Goal: Information Seeking & Learning: Learn about a topic

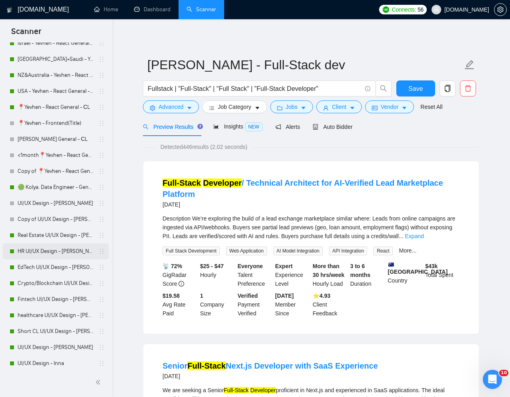
scroll to position [320, 0]
click at [37, 326] on link "Short CL UI/UX Design - [PERSON_NAME]" at bounding box center [56, 331] width 76 height 16
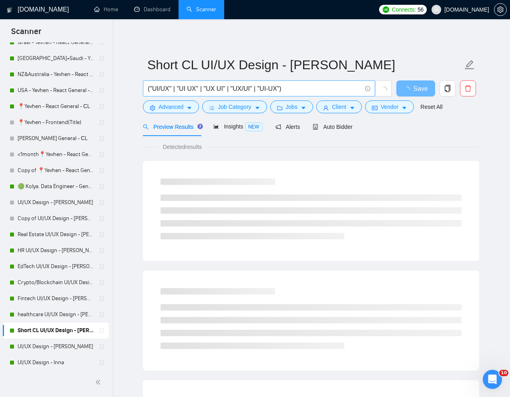
click at [300, 88] on input "("UI/UX" | "UI UX" | "UX UI" | "UX/UI" | "UI-UX")" at bounding box center [255, 89] width 214 height 10
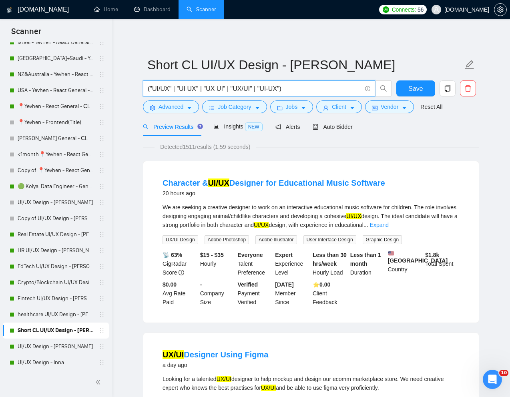
drag, startPoint x: 306, startPoint y: 88, endPoint x: 143, endPoint y: 86, distance: 162.9
click at [143, 86] on span "("UI/UX" | "UI UX" | "UX UI" | "UX/UI" | "UI-UX")" at bounding box center [259, 88] width 232 height 16
paste input "[URL][DOMAIN_NAME]"
paste input "Web Designer with Figma Experience"
type input "Web Designer with Figma Experience"
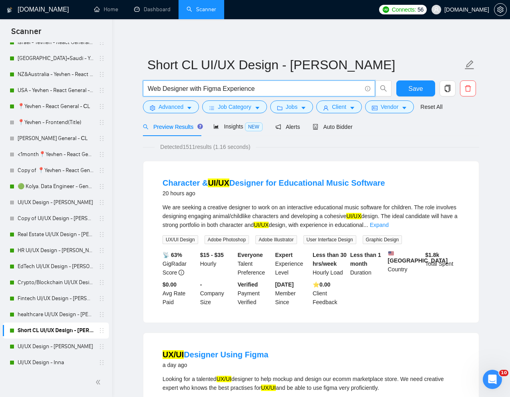
click at [418, 134] on div "Preview Results Insights NEW Alerts Auto Bidder" at bounding box center [311, 126] width 336 height 19
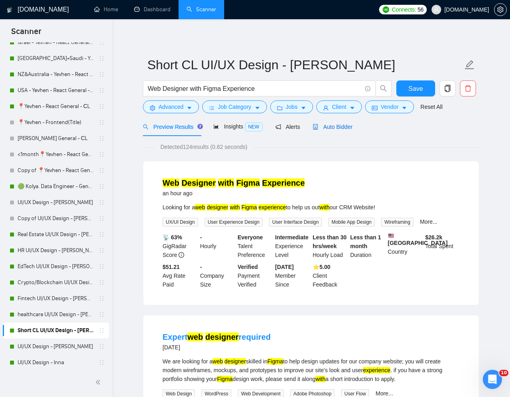
click at [338, 131] on div "Auto Bidder" at bounding box center [333, 126] width 40 height 9
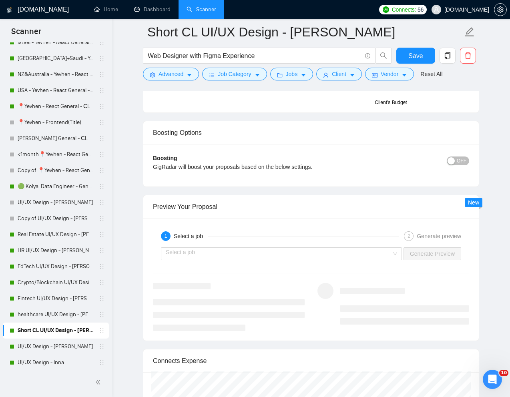
scroll to position [1466, 0]
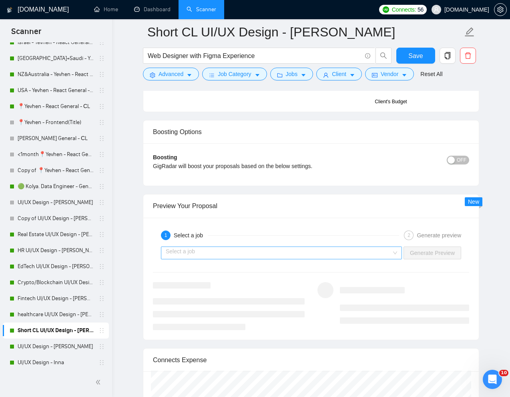
click at [355, 248] on input "search" at bounding box center [279, 253] width 226 height 12
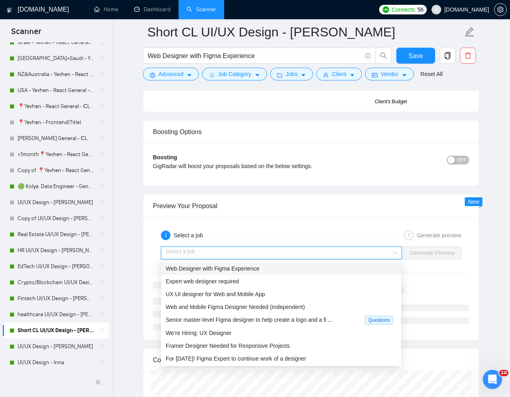
click at [270, 268] on div "Web Designer with Figma Experience" at bounding box center [281, 268] width 231 height 9
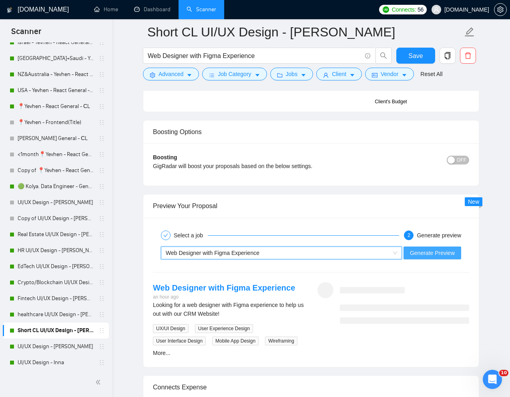
click at [414, 251] on span "Generate Preview" at bounding box center [432, 253] width 45 height 9
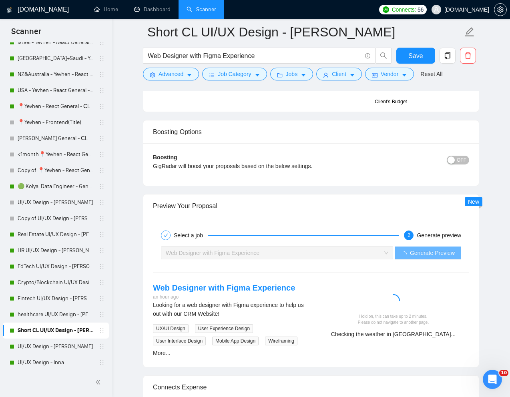
click at [462, 299] on div at bounding box center [393, 302] width 145 height 16
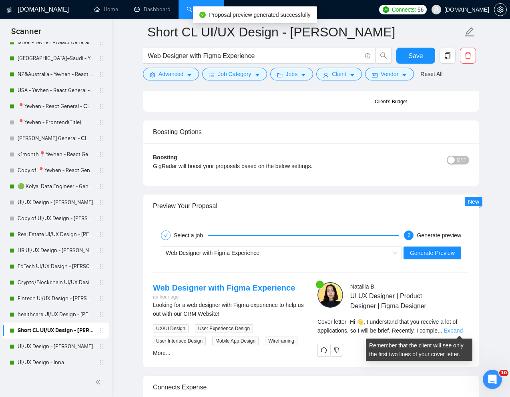
click at [461, 329] on link "Expand" at bounding box center [453, 330] width 19 height 6
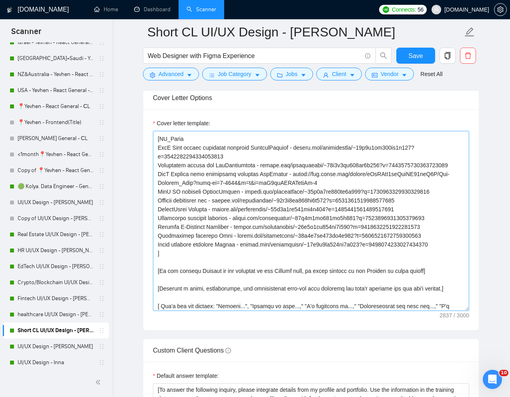
scroll to position [149, 0]
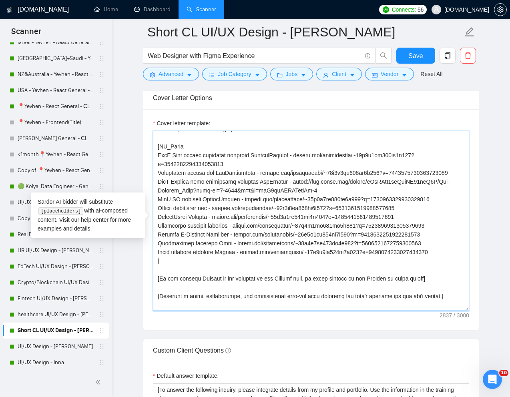
drag, startPoint x: 158, startPoint y: 164, endPoint x: 451, endPoint y: 261, distance: 308.9
click at [451, 261] on textarea "Cover letter template:" at bounding box center [311, 221] width 316 height 180
click at [225, 180] on textarea "Cover letter template:" at bounding box center [311, 221] width 316 height 180
drag, startPoint x: 157, startPoint y: 175, endPoint x: 452, endPoint y: 257, distance: 305.5
click at [452, 258] on textarea "Cover letter template:" at bounding box center [311, 221] width 316 height 180
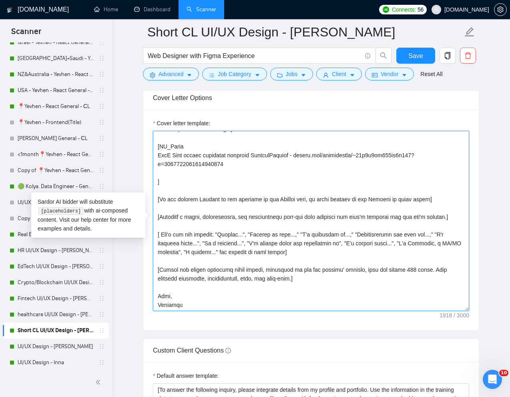
click at [171, 156] on textarea "Cover letter template:" at bounding box center [311, 221] width 316 height 180
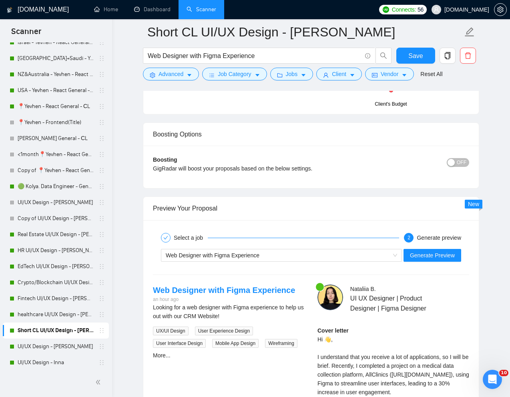
scroll to position [1478, 0]
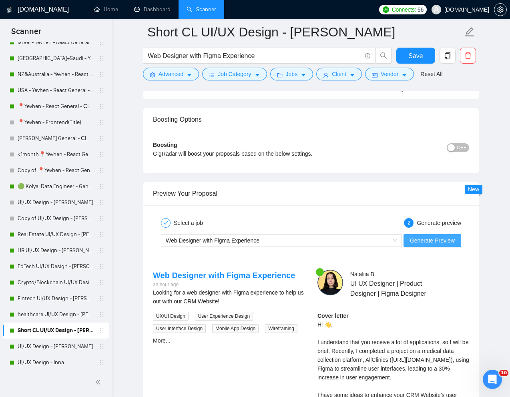
type textarea "[Lorem i dolorsit ametcons adipi eli "Se 👋" doe tempor'i utla et dolorem aliq (…"
click at [442, 245] on button "Generate Preview" at bounding box center [432, 240] width 58 height 13
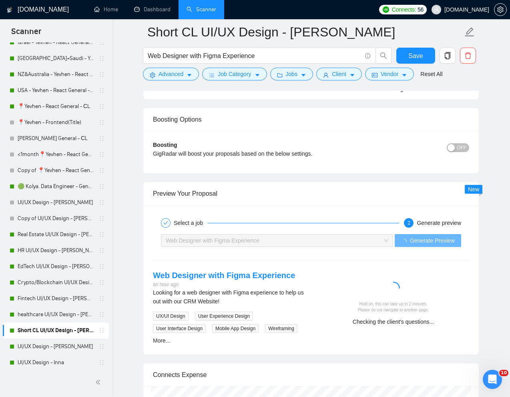
click at [441, 302] on div "Hold on, this can take up to 2 minutes. Please do not navigate to another page." at bounding box center [393, 307] width 145 height 12
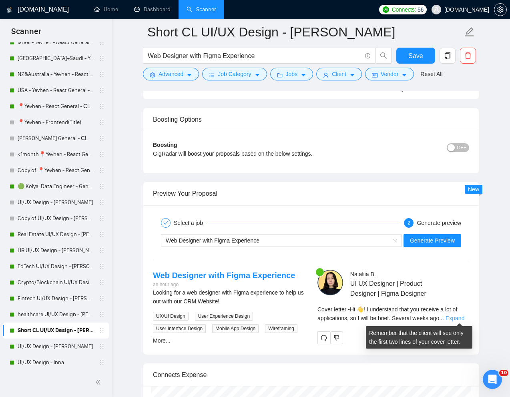
click at [453, 317] on link "Expand" at bounding box center [455, 318] width 19 height 6
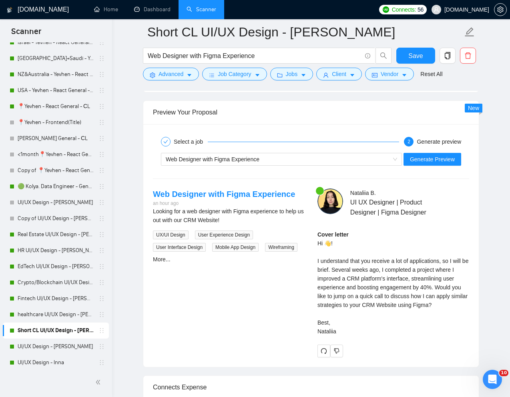
scroll to position [1563, 0]
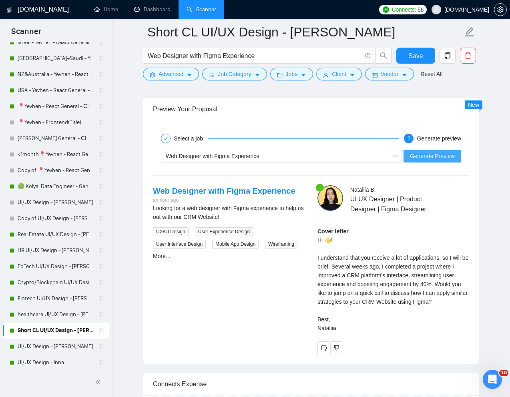
click at [437, 158] on span "Generate Preview" at bounding box center [432, 156] width 45 height 9
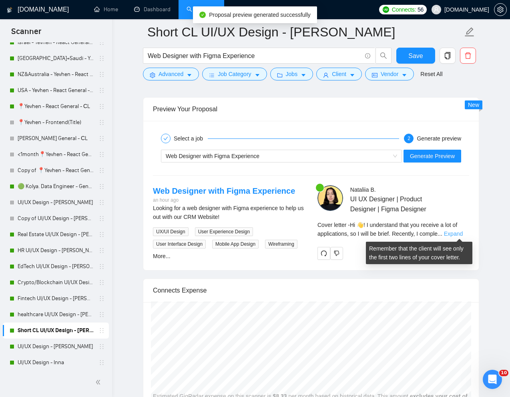
click at [452, 233] on link "Expand" at bounding box center [453, 234] width 19 height 6
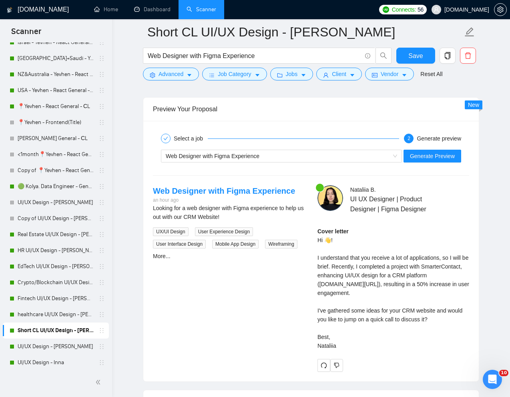
drag, startPoint x: 326, startPoint y: 242, endPoint x: 353, endPoint y: 363, distance: 124.4
click at [353, 350] on div "Cover letter Hi 👋! I understand that you receive a lot of applications, so I wi…" at bounding box center [393, 288] width 152 height 123
copy div "👋! I understand that you receive a lot of applications, so I will be brief. Rec…"
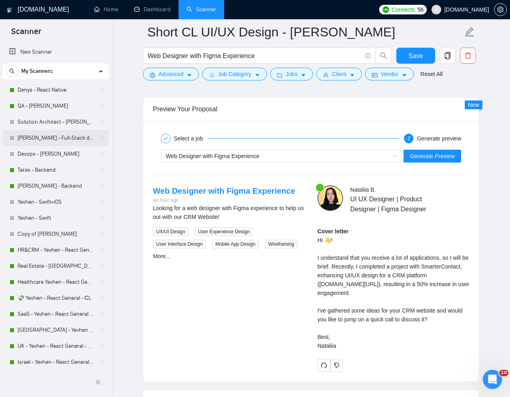
click at [44, 138] on link "[PERSON_NAME] - Full-Stack dev" at bounding box center [56, 138] width 76 height 16
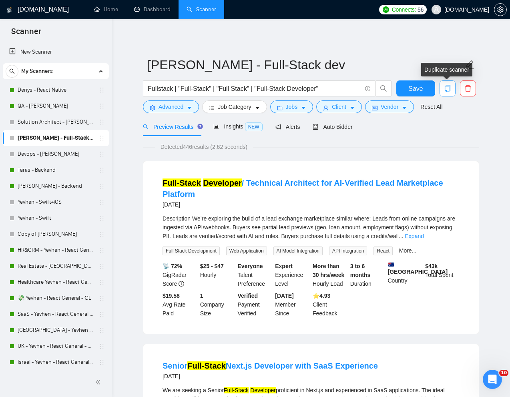
click at [448, 90] on icon "copy" at bounding box center [447, 88] width 7 height 7
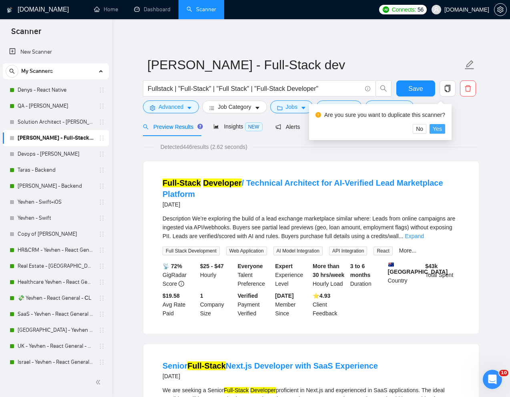
click at [442, 127] on span "Yes" at bounding box center [437, 128] width 9 height 9
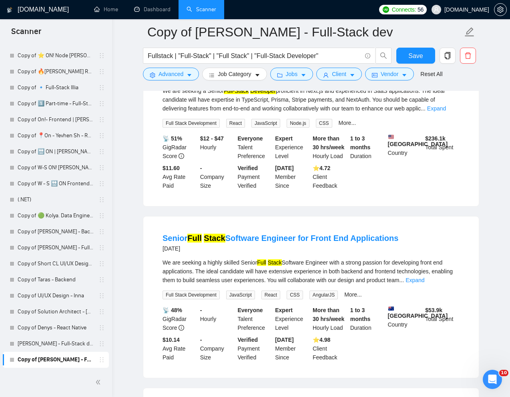
scroll to position [677, 0]
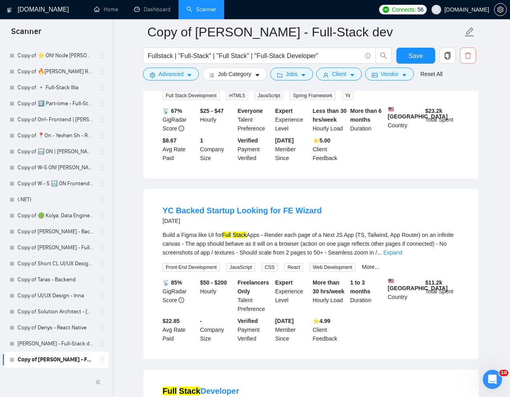
click at [468, 57] on icon "delete" at bounding box center [467, 55] width 7 height 7
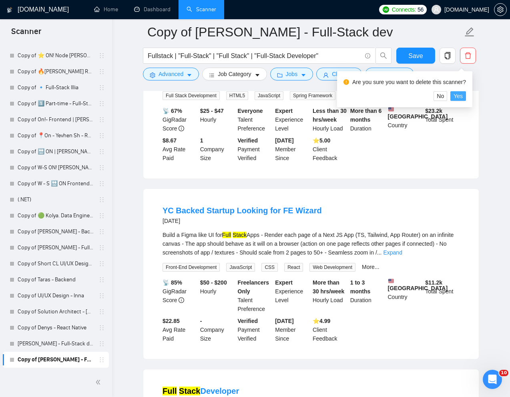
click at [460, 95] on span "Yes" at bounding box center [458, 96] width 9 height 9
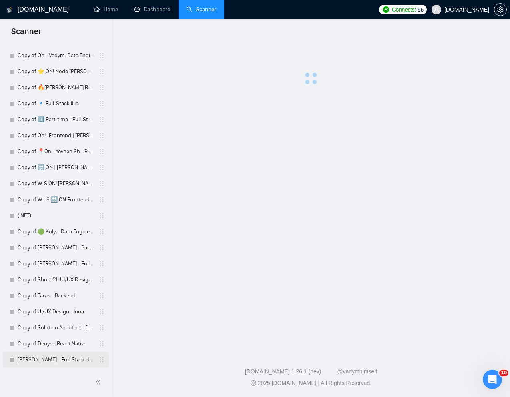
scroll to position [1588, 0]
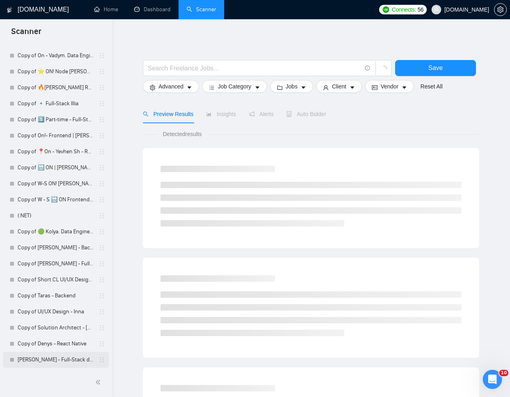
click at [36, 358] on link "[PERSON_NAME] - Full-Stack dev" at bounding box center [56, 360] width 76 height 16
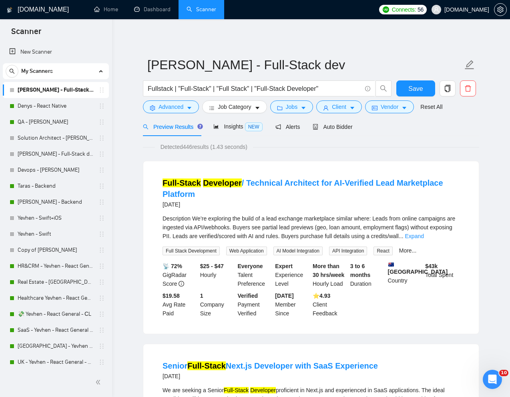
drag, startPoint x: 84, startPoint y: 358, endPoint x: 0, endPoint y: 98, distance: 272.9
click at [388, 147] on div "Detected 446 results (1.43 seconds)" at bounding box center [311, 146] width 336 height 9
click at [291, 111] on span "Jobs" at bounding box center [292, 106] width 12 height 9
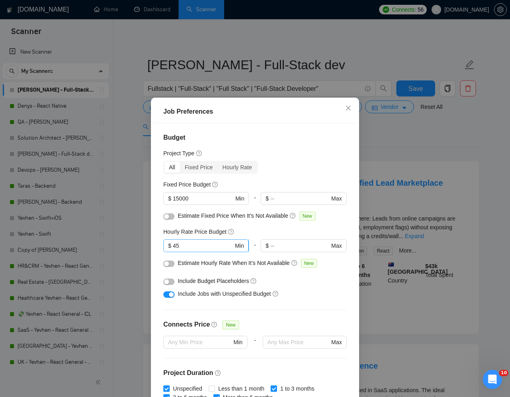
click at [194, 243] on input "45" at bounding box center [203, 245] width 60 height 9
type input "4"
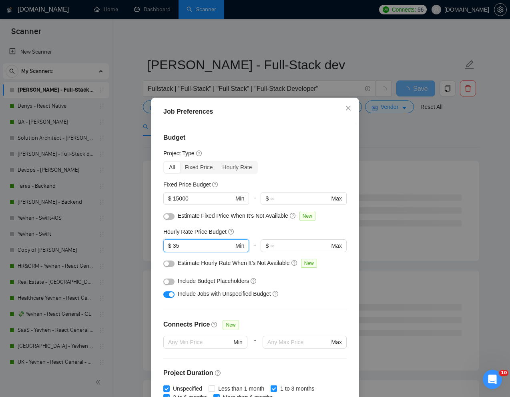
type input "35"
click at [399, 293] on div "Job Preferences Budget Project Type All Fixed Price Hourly Rate Fixed Price Bud…" at bounding box center [255, 198] width 510 height 397
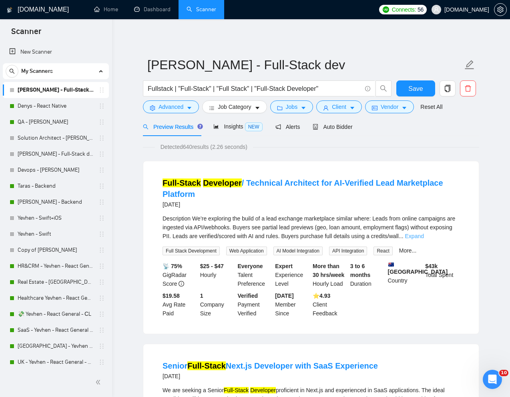
click at [424, 237] on link "Expand" at bounding box center [414, 236] width 19 height 6
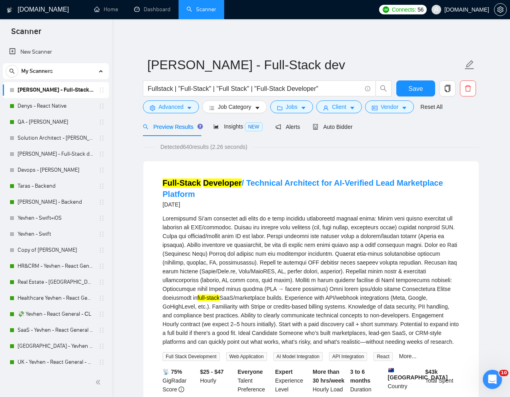
scroll to position [5, 0]
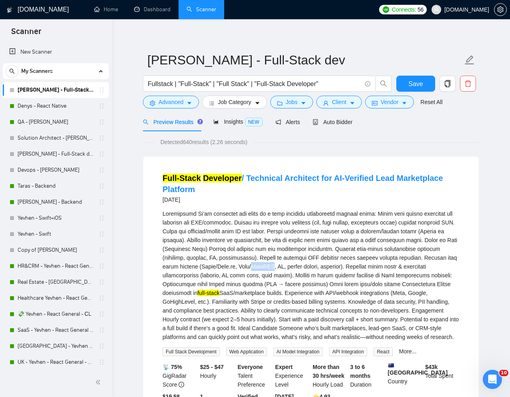
drag, startPoint x: 317, startPoint y: 267, endPoint x: 335, endPoint y: 267, distance: 18.0
click at [335, 267] on div "full-stack SaaS/marketplace builds. Experience with API/webhook integrations (M…" at bounding box center [311, 275] width 297 height 132
copy div "FastAPI"
click at [168, 101] on span "Advanced" at bounding box center [171, 102] width 25 height 9
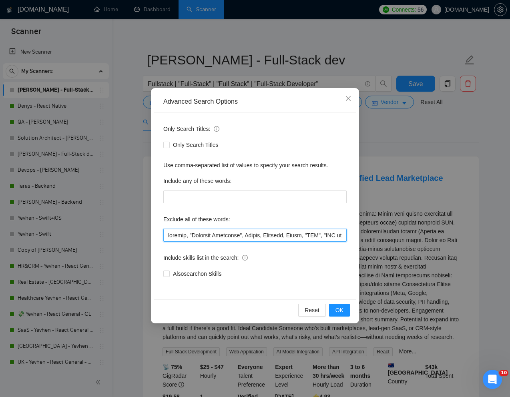
click at [167, 237] on input "text" at bounding box center [254, 235] width 183 height 13
paste input "FastAPI"
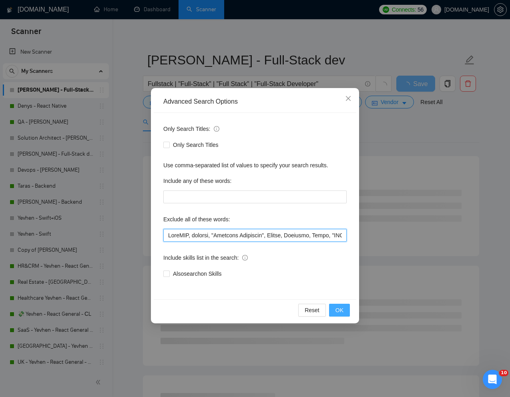
type input "FastAPI, igaming, "Linkedin Marketing", Ubuntu, Drchrono, Rails, "VBA", "VBA pr…"
click at [338, 308] on span "OK" at bounding box center [339, 310] width 8 height 9
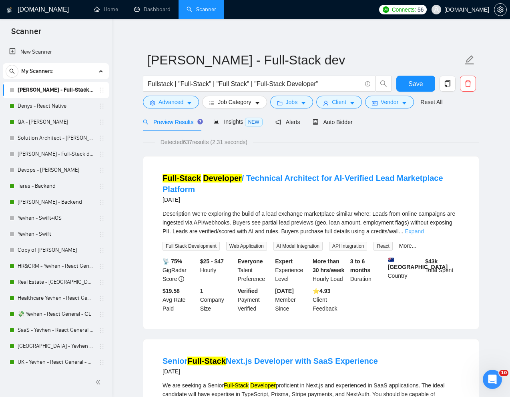
click at [424, 232] on link "Expand" at bounding box center [414, 231] width 19 height 6
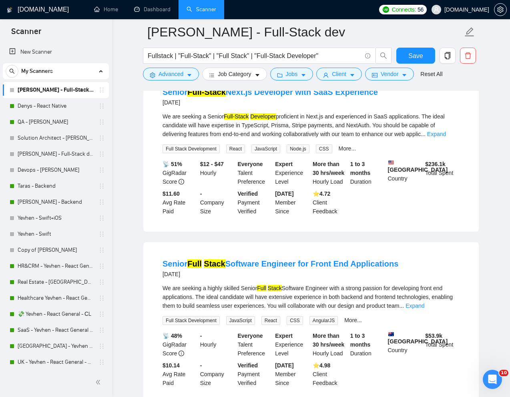
scroll to position [0, 0]
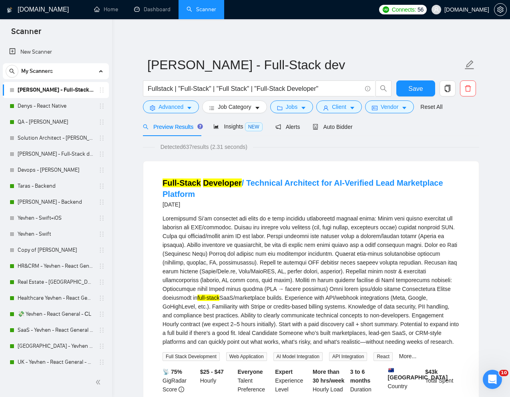
click at [337, 130] on span "Auto Bidder" at bounding box center [333, 127] width 40 height 6
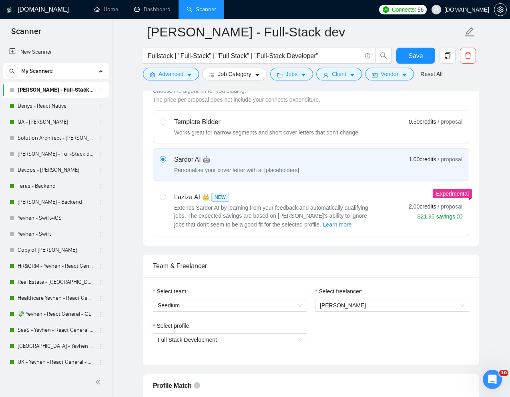
scroll to position [245, 0]
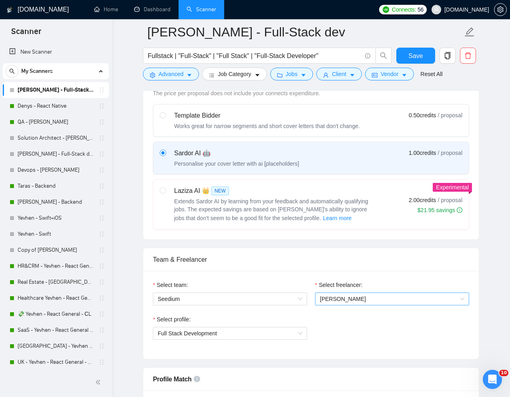
click at [369, 299] on span "[PERSON_NAME]" at bounding box center [392, 299] width 145 height 12
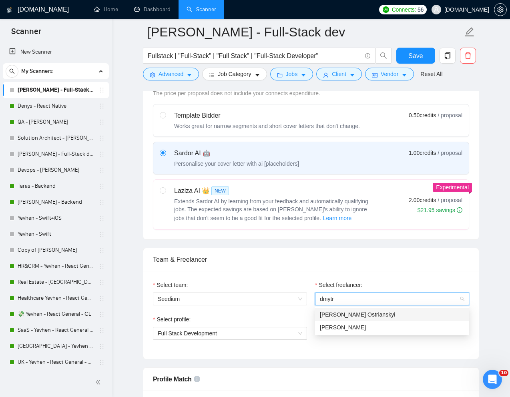
type input "[PERSON_NAME]"
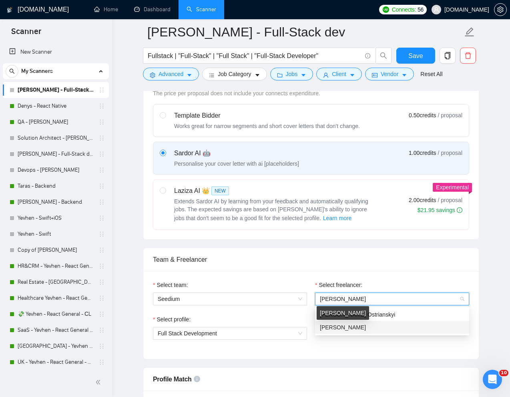
click at [355, 325] on span "[PERSON_NAME]" at bounding box center [343, 327] width 46 height 6
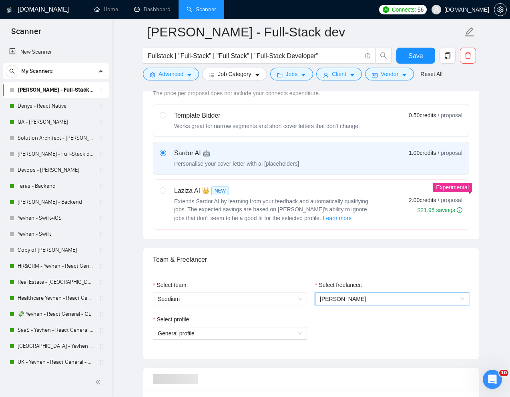
click at [410, 275] on div "Select team: Seedium Select freelancer: 1771152832674582528 [PERSON_NAME] Selec…" at bounding box center [310, 315] width 335 height 88
click at [263, 329] on span "General profile" at bounding box center [230, 333] width 145 height 12
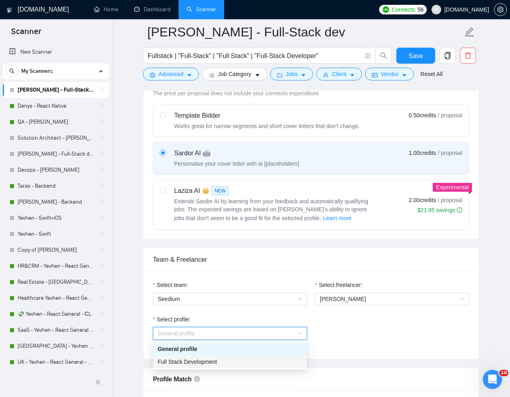
click at [208, 363] on span "Full Stack Development" at bounding box center [187, 362] width 59 height 6
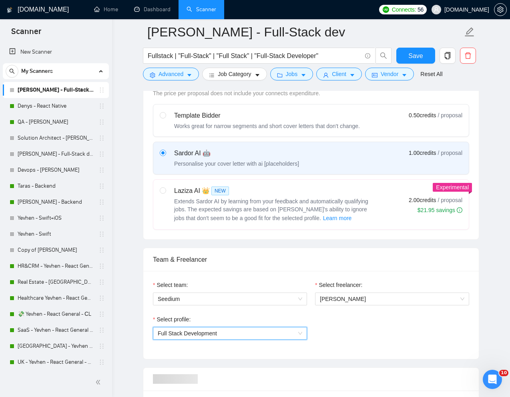
click at [371, 265] on div "Team & Freelancer" at bounding box center [311, 259] width 316 height 23
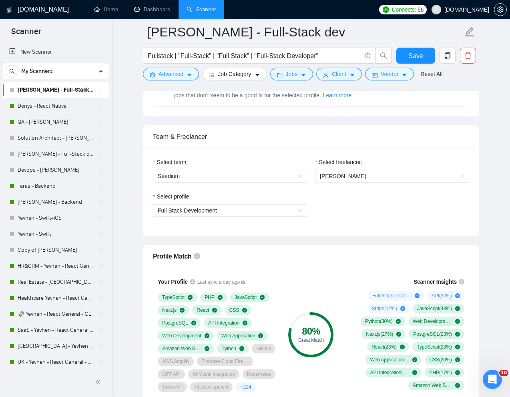
scroll to position [372, 0]
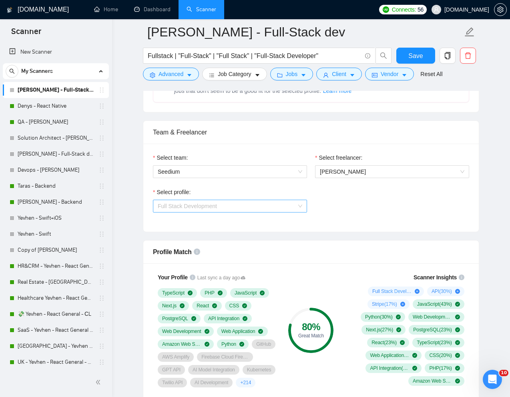
click at [293, 208] on span "Full Stack Development" at bounding box center [230, 206] width 145 height 12
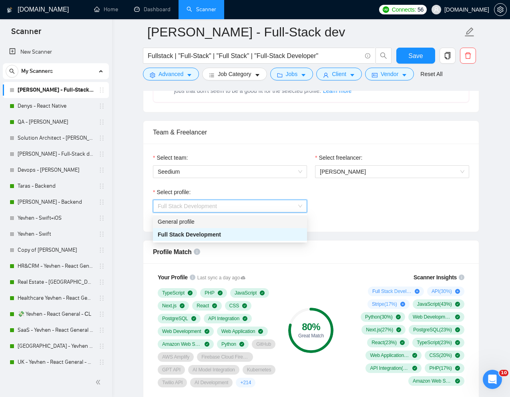
click at [253, 221] on div "General profile" at bounding box center [230, 221] width 145 height 9
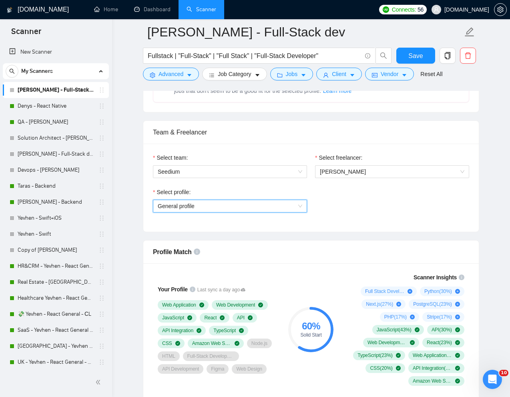
scroll to position [378, 0]
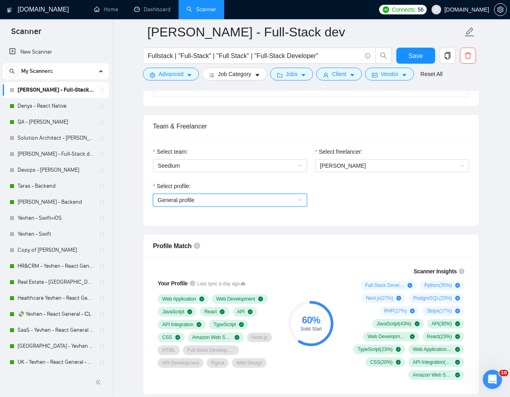
click at [286, 197] on span "General profile" at bounding box center [230, 200] width 145 height 12
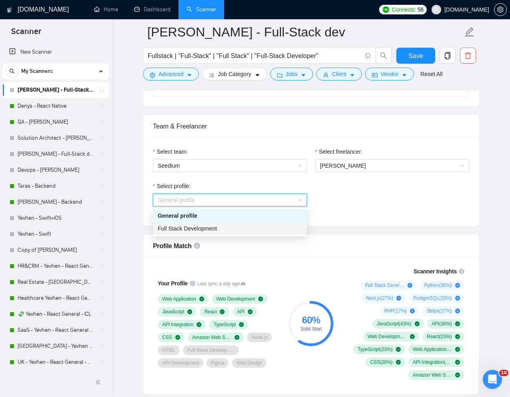
click at [221, 231] on div "Full Stack Development" at bounding box center [230, 228] width 145 height 9
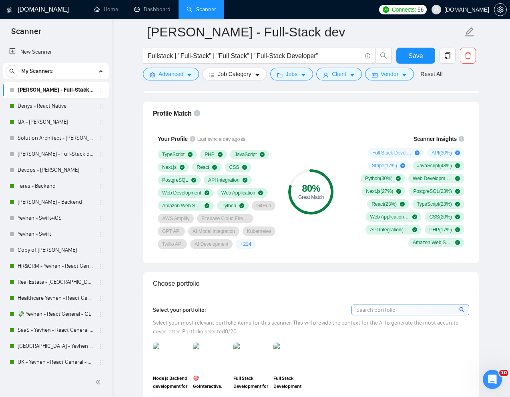
scroll to position [606, 0]
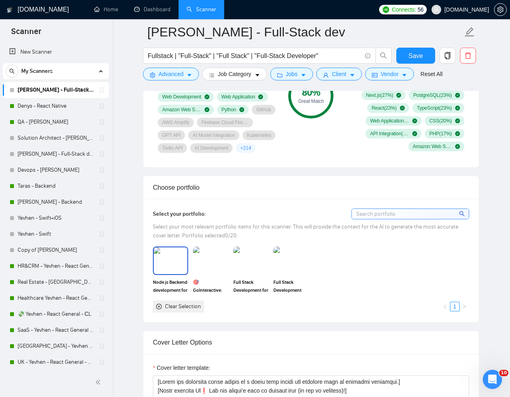
click at [169, 274] on img at bounding box center [171, 260] width 34 height 26
click at [226, 274] on img at bounding box center [211, 260] width 34 height 26
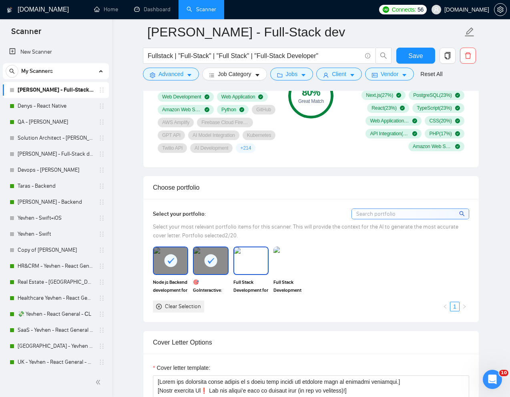
click at [263, 274] on img at bounding box center [251, 260] width 34 height 26
click at [291, 275] on img at bounding box center [290, 261] width 35 height 28
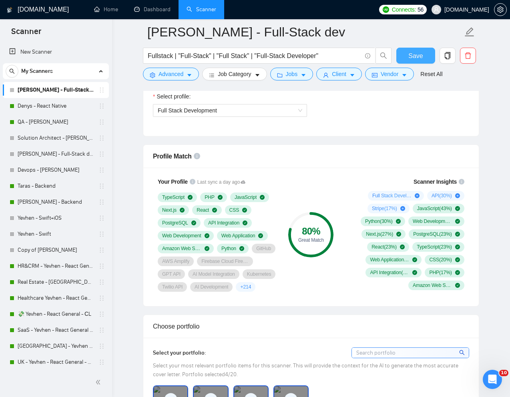
click at [409, 57] on span "Save" at bounding box center [415, 56] width 14 height 10
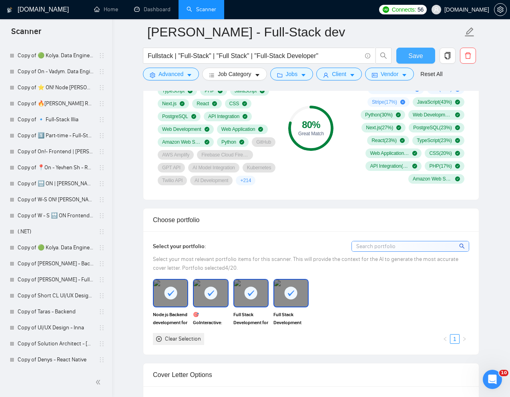
scroll to position [596, 0]
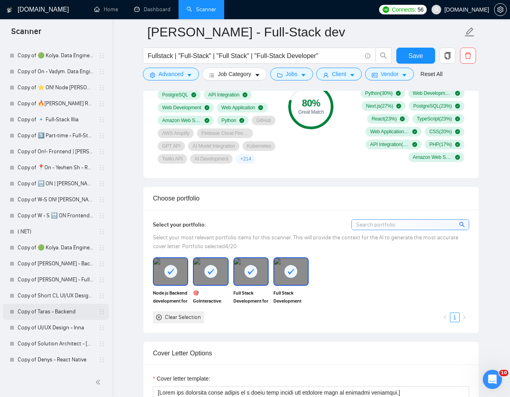
click at [37, 311] on link "Copy of Taras - Backend" at bounding box center [56, 312] width 76 height 16
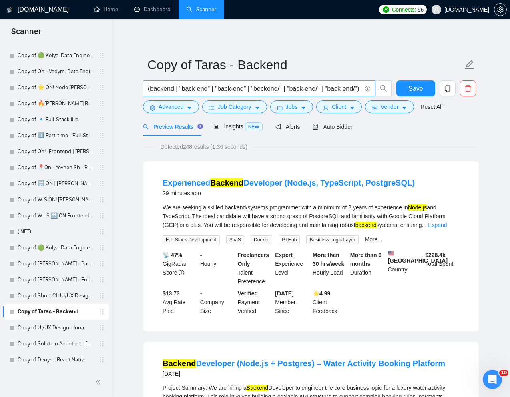
click at [300, 87] on input "(backend | "back end" | "back-end" | "beckend/" | "back-end/" | "back end/") (n…" at bounding box center [255, 89] width 214 height 10
paste input "Experienced Backend Developer (Node.js, TypeScript, PostgreSQL"
type input "Experienced Backend Developer (Node.js, TypeScript, PostgreSQL)"
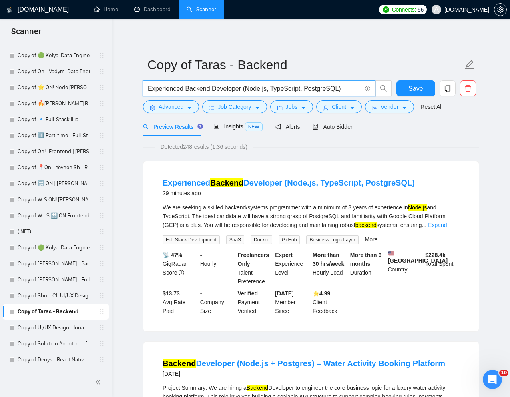
click at [422, 132] on div "Preview Results Insights NEW Alerts Auto Bidder" at bounding box center [311, 126] width 336 height 19
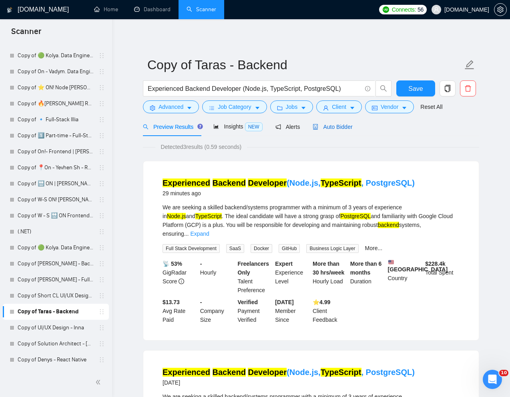
click at [341, 125] on span "Auto Bidder" at bounding box center [333, 127] width 40 height 6
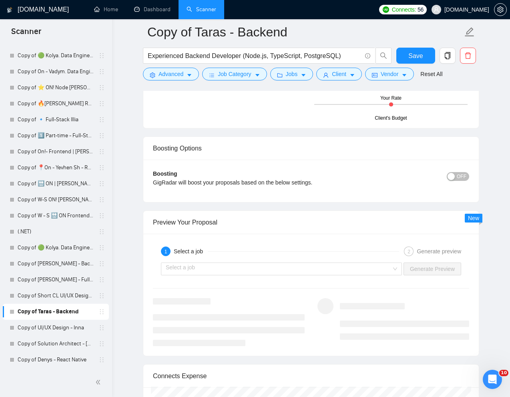
scroll to position [1389, 0]
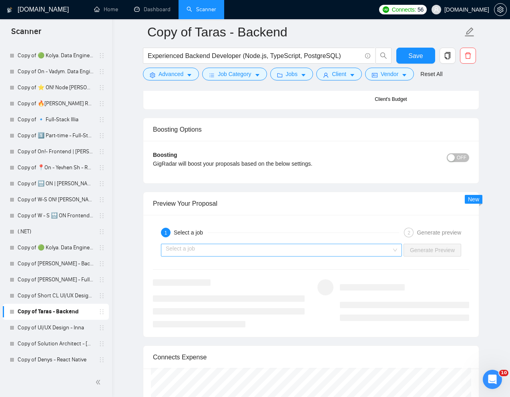
click at [265, 247] on input "search" at bounding box center [279, 250] width 226 height 12
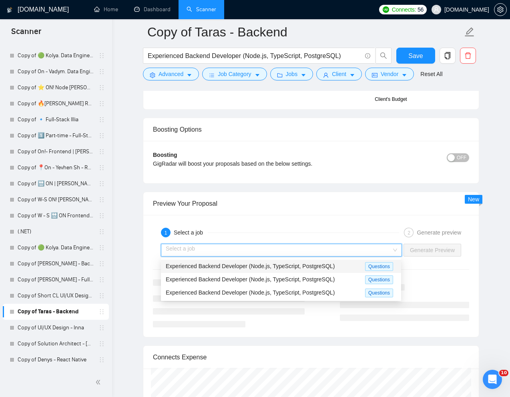
click at [212, 264] on span "Experienced Backend Developer (Node.js, TypeScript, PostgreSQL)" at bounding box center [250, 266] width 169 height 6
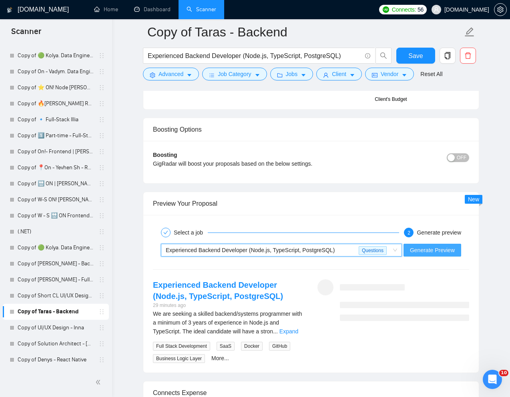
click at [419, 249] on span "Generate Preview" at bounding box center [432, 250] width 45 height 9
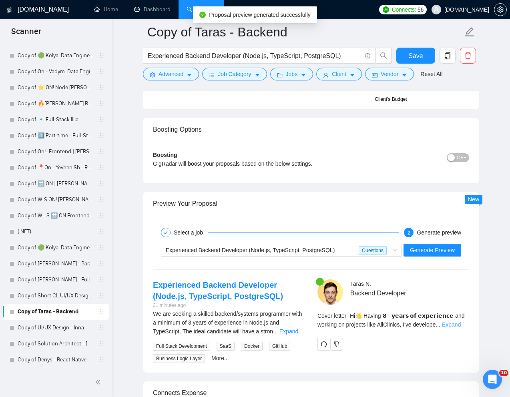
click at [461, 324] on link "Expand" at bounding box center [451, 324] width 19 height 6
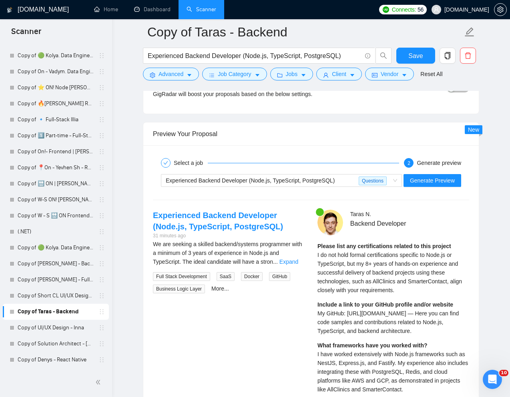
scroll to position [1461, 0]
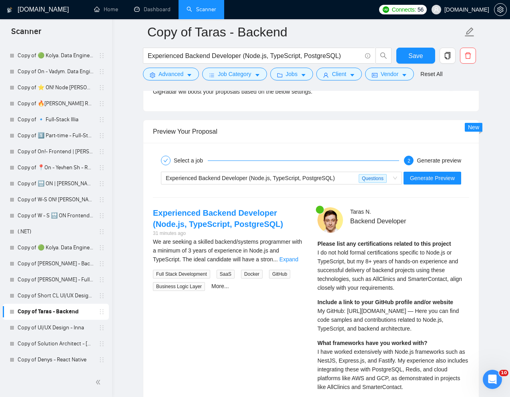
click at [338, 322] on span "My GitHub: [URL][DOMAIN_NAME] — Here you can find code samples and contribution…" at bounding box center [387, 320] width 141 height 24
drag, startPoint x: 318, startPoint y: 311, endPoint x: 448, endPoint y: 331, distance: 132.0
click at [448, 331] on div "Include a link to your GitHub profile and/or website My GitHub: [URL][DOMAIN_NA…" at bounding box center [393, 315] width 152 height 35
copy span "My GitHub: [URL][DOMAIN_NAME] — Here you can find code samples and contribution…"
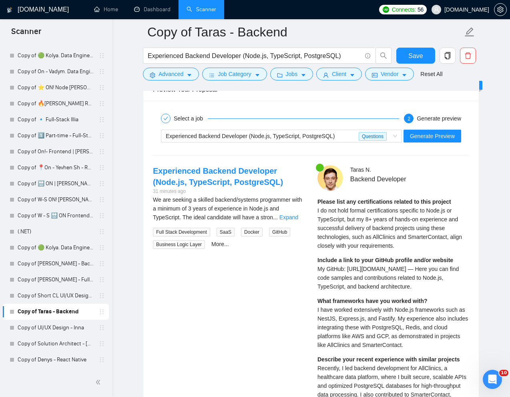
scroll to position [1504, 0]
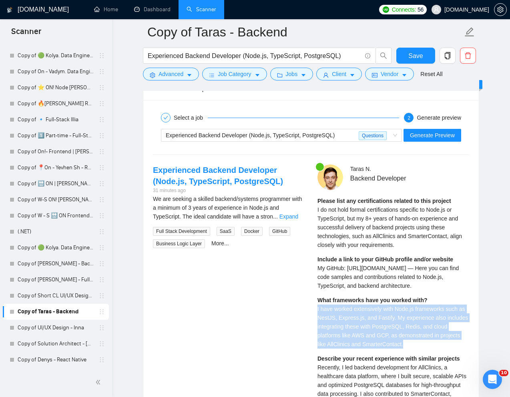
drag, startPoint x: 316, startPoint y: 309, endPoint x: 442, endPoint y: 344, distance: 130.4
click at [442, 344] on div "[PERSON_NAME] Backend Developer Please list any certifications related to this …" at bounding box center [393, 382] width 165 height 435
copy span "I have worked extensively with Node.js frameworks such as NestJS, Express.js, a…"
click at [442, 344] on div "What frameworks have you worked with? I have worked extensively with Node.js fr…" at bounding box center [393, 322] width 152 height 53
drag, startPoint x: 315, startPoint y: 308, endPoint x: 405, endPoint y: 333, distance: 94.3
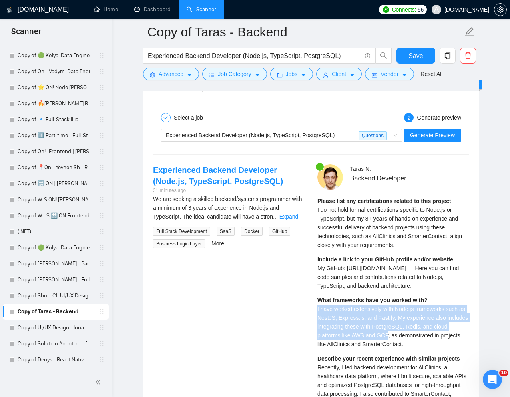
click at [405, 333] on div "[PERSON_NAME] Backend Developer Please list any certifications related to this …" at bounding box center [393, 382] width 165 height 435
copy span "I have worked extensively with Node.js frameworks such as NestJS, Express.js, a…"
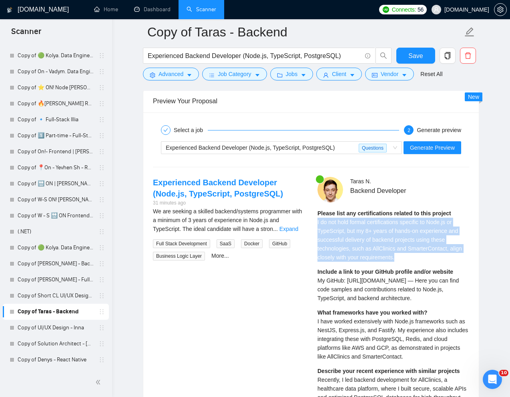
drag, startPoint x: 315, startPoint y: 223, endPoint x: 406, endPoint y: 261, distance: 98.1
click at [406, 261] on div "[PERSON_NAME] Backend Developer Please list any certifications related to this …" at bounding box center [393, 394] width 165 height 435
copy span "I do not hold formal certifications specific to Node.js or TypeScript, but my 8…"
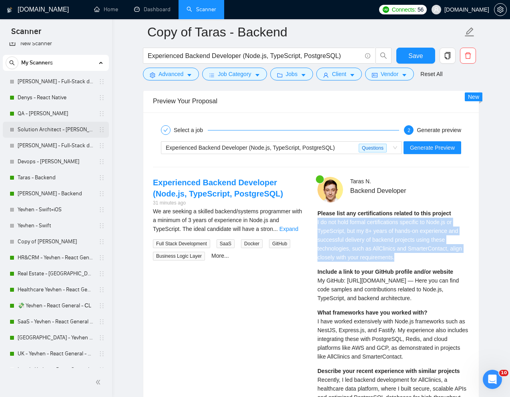
scroll to position [0, 0]
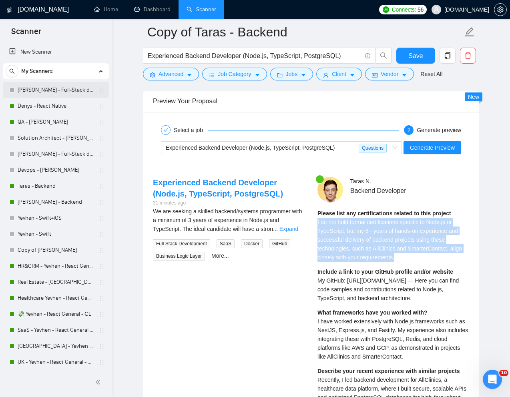
click at [44, 90] on link "[PERSON_NAME] - Full-Stack dev" at bounding box center [56, 90] width 76 height 16
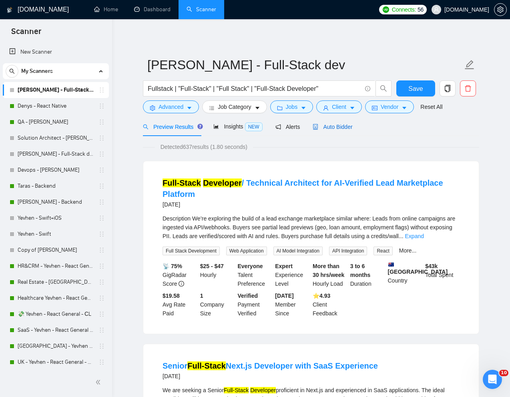
click at [336, 130] on span "Auto Bidder" at bounding box center [333, 127] width 40 height 6
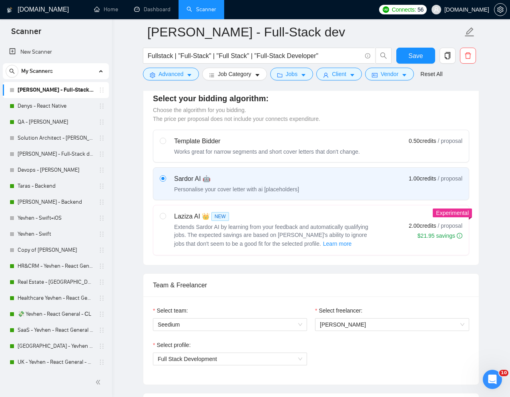
scroll to position [193, 0]
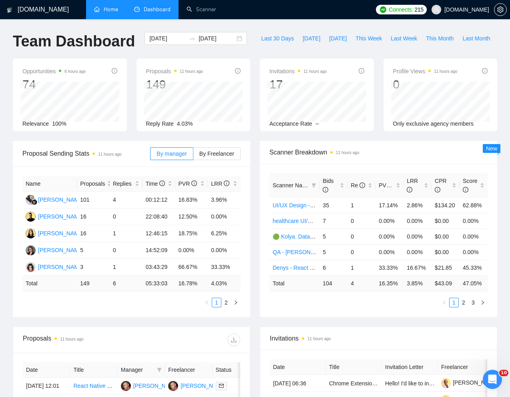
click at [106, 8] on link "Home" at bounding box center [106, 9] width 24 height 7
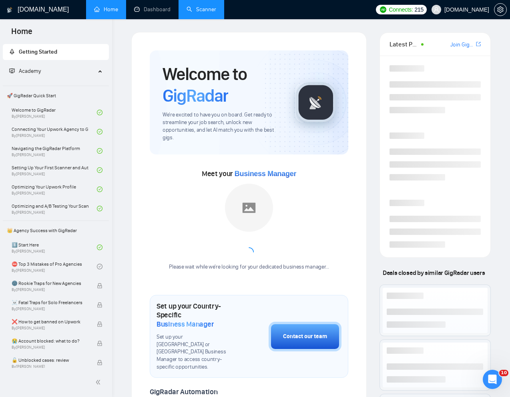
click at [205, 8] on link "Scanner" at bounding box center [202, 9] width 30 height 7
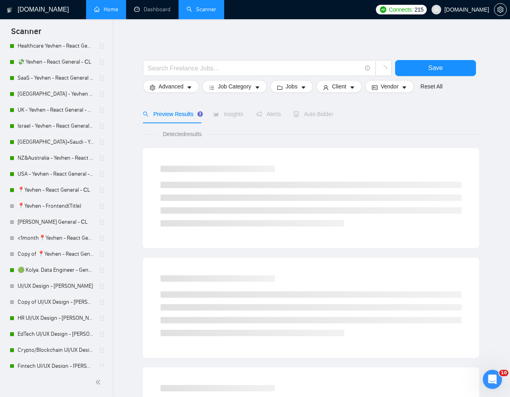
scroll to position [242, 0]
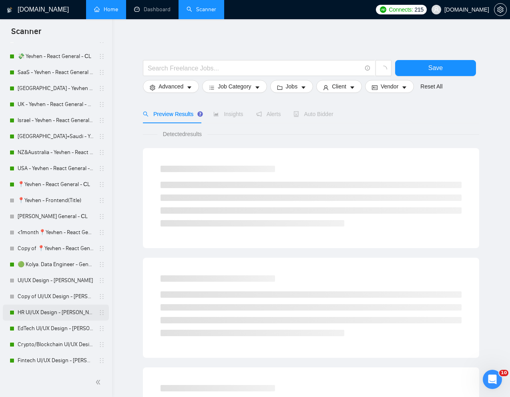
click at [34, 313] on link "HR UI/UX Design - [PERSON_NAME]" at bounding box center [56, 313] width 76 height 16
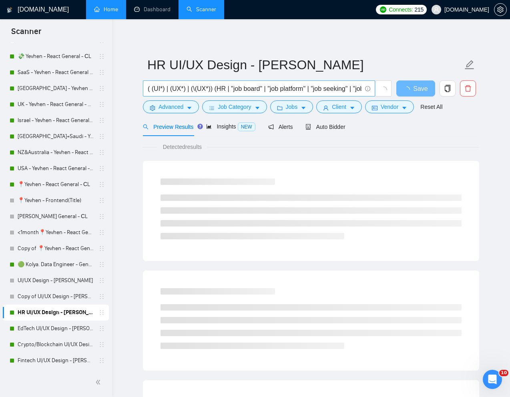
click at [211, 89] on input "( (UI*) | (UX*) | (\(UX*)) (HR | "job board" | "job platform" | "job seeking" |…" at bounding box center [255, 89] width 214 height 10
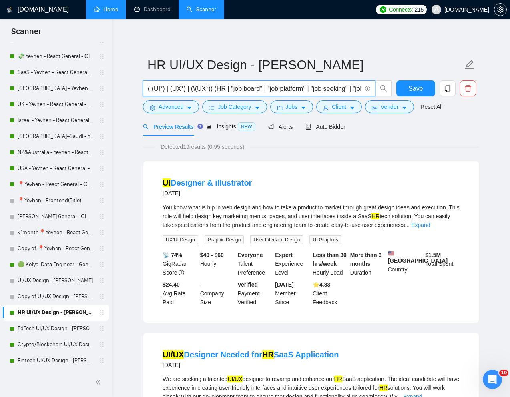
drag, startPoint x: 215, startPoint y: 89, endPoint x: 146, endPoint y: 88, distance: 68.5
click at [146, 88] on span "( (UI*) | (UX*) | (\(UX*)) (HR | "job board" | "job platform" | "job seeking" |…" at bounding box center [259, 88] width 232 height 16
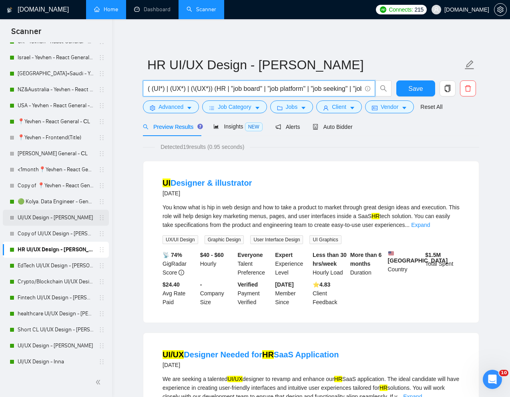
scroll to position [322, 0]
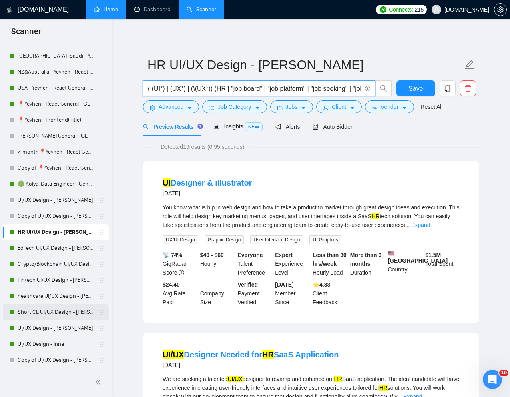
click at [33, 310] on link "Short CL UI/UX Design - [PERSON_NAME]" at bounding box center [56, 312] width 76 height 16
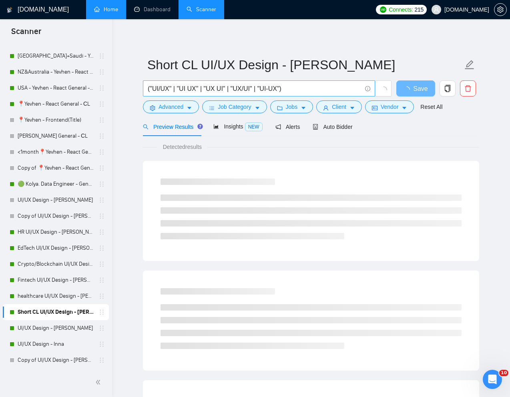
click at [252, 92] on input "("UI/UX" | "UI UX" | "UX UI" | "UX/UI" | "UI-UX")" at bounding box center [255, 89] width 214 height 10
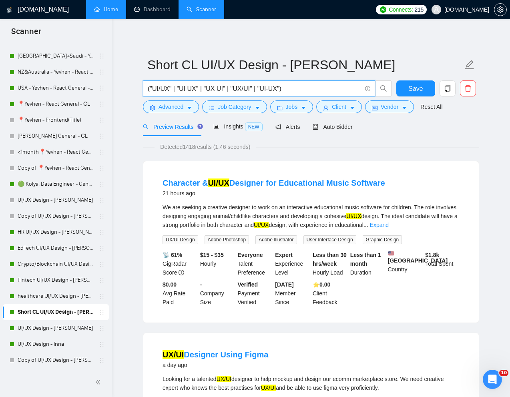
drag, startPoint x: 301, startPoint y: 90, endPoint x: 136, endPoint y: 90, distance: 164.1
paste input "(UI*) | (UX*) | (\(UX*)"
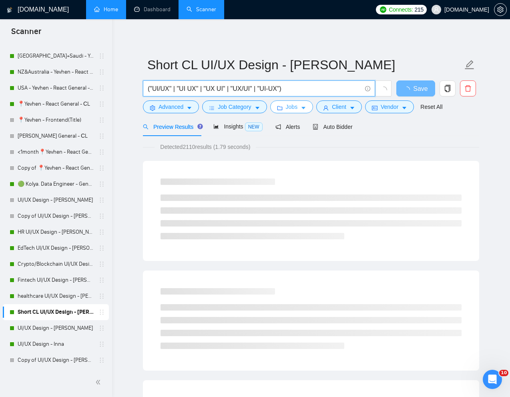
click at [292, 107] on span "Jobs" at bounding box center [292, 106] width 12 height 9
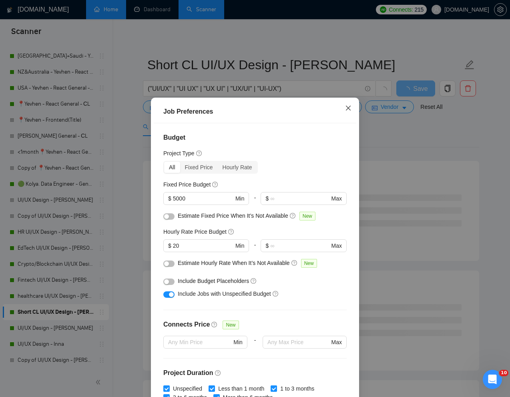
click at [347, 109] on icon "close" at bounding box center [348, 108] width 6 height 6
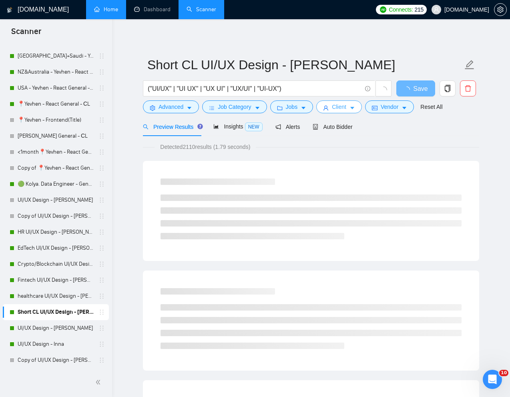
click at [344, 104] on span "Client" at bounding box center [339, 106] width 14 height 9
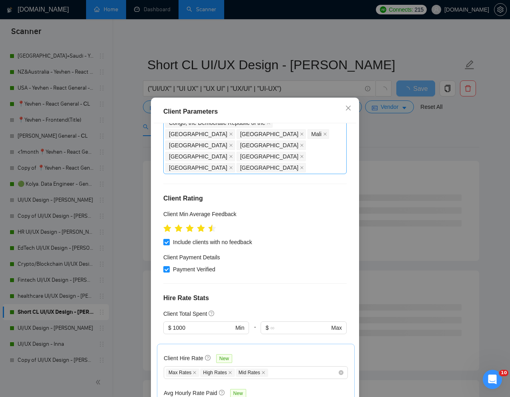
scroll to position [201, 0]
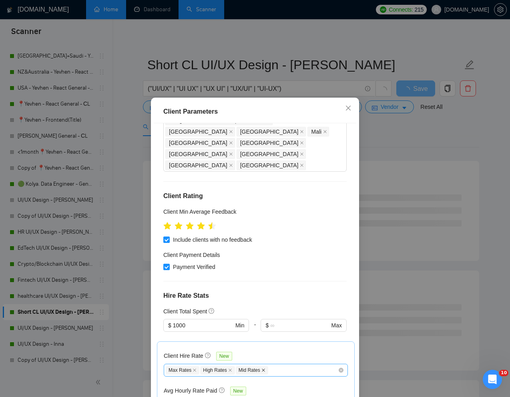
click at [265, 368] on icon "close" at bounding box center [263, 370] width 4 height 4
click at [347, 109] on icon "close" at bounding box center [348, 108] width 5 height 5
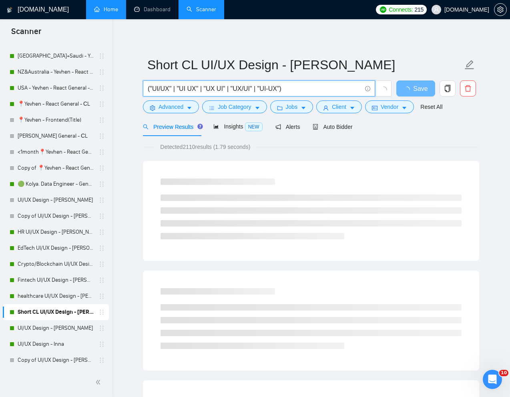
drag, startPoint x: 304, startPoint y: 89, endPoint x: 141, endPoint y: 88, distance: 162.9
paste input "( (UI*) | (UX*) | (\(UX*))"
paste input "text"
type input "( (UI*) | (UX*) | (\(UX*))"
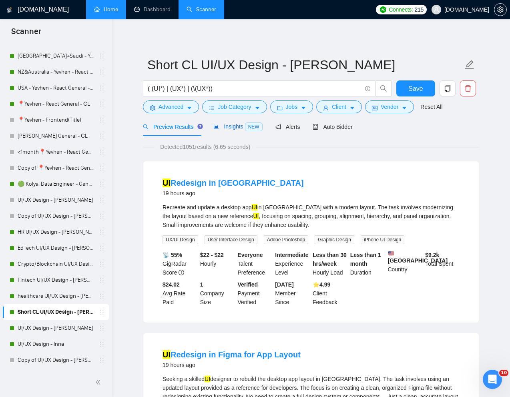
click at [229, 128] on span "Insights NEW" at bounding box center [237, 126] width 49 height 6
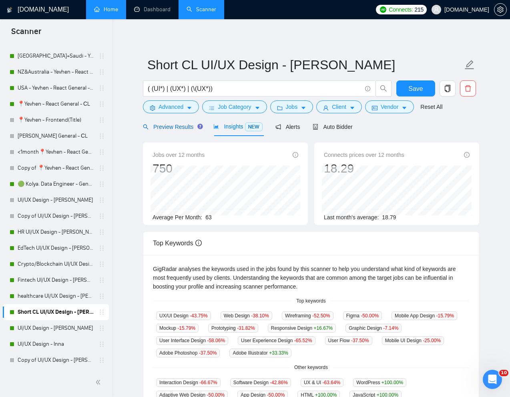
click at [173, 124] on span "Preview Results" at bounding box center [172, 127] width 58 height 6
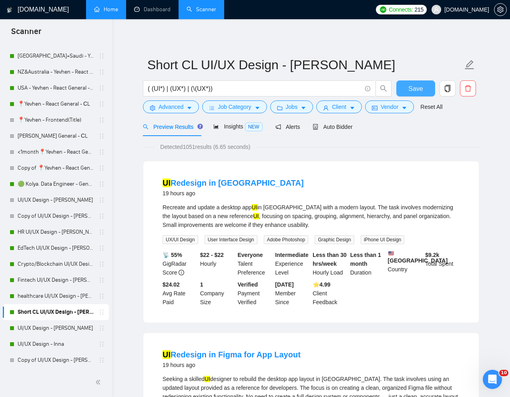
click at [415, 90] on span "Save" at bounding box center [415, 89] width 14 height 10
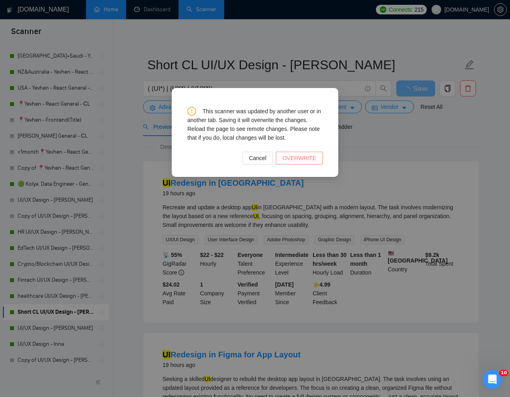
click at [311, 159] on span "OVERWRITE" at bounding box center [299, 158] width 34 height 9
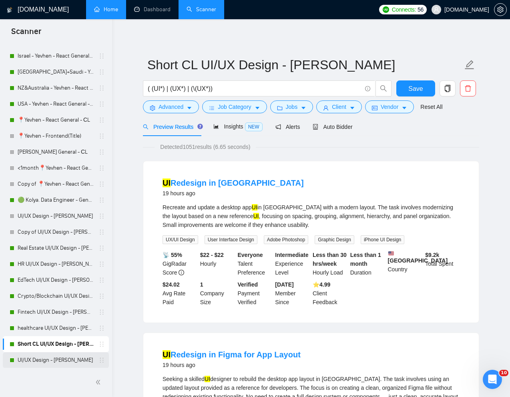
click at [40, 359] on link "UI/UX Design - [PERSON_NAME]" at bounding box center [56, 360] width 76 height 16
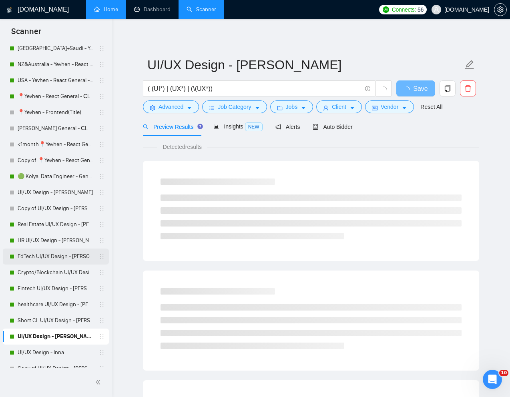
scroll to position [348, 0]
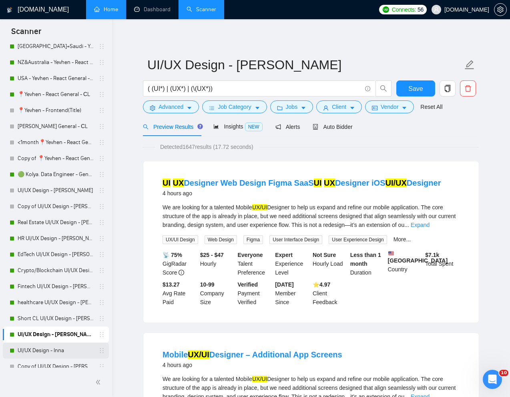
click at [39, 351] on link "UI/UX Design - Inna" at bounding box center [56, 351] width 76 height 16
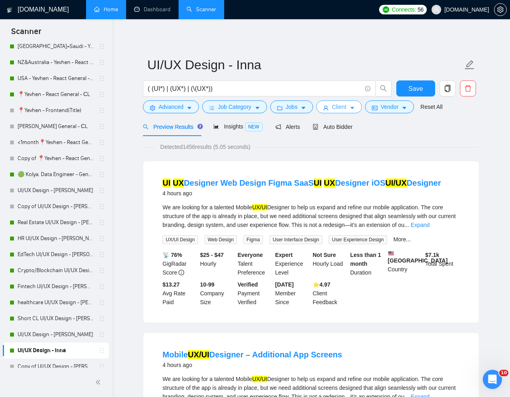
click at [338, 107] on span "Client" at bounding box center [339, 106] width 14 height 9
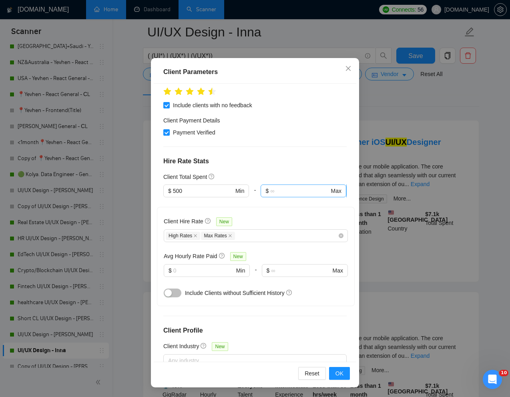
scroll to position [88, 0]
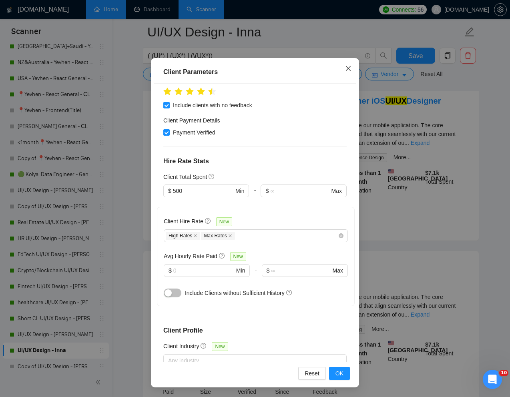
click at [348, 70] on icon "close" at bounding box center [348, 68] width 6 height 6
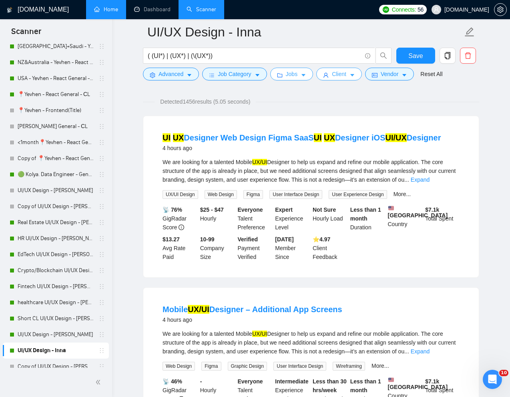
scroll to position [51, 0]
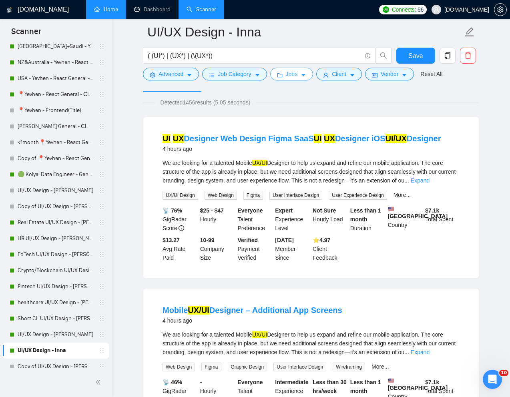
click at [293, 73] on span "Jobs" at bounding box center [292, 74] width 12 height 9
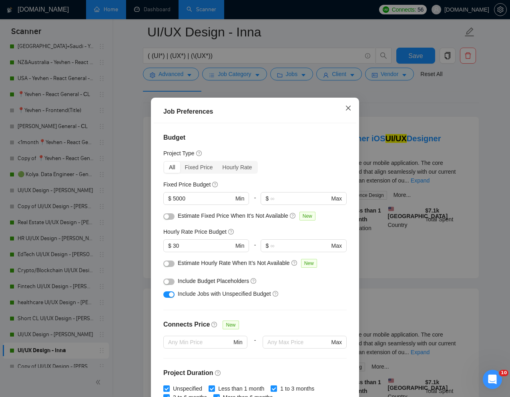
click at [349, 110] on icon "close" at bounding box center [348, 108] width 6 height 6
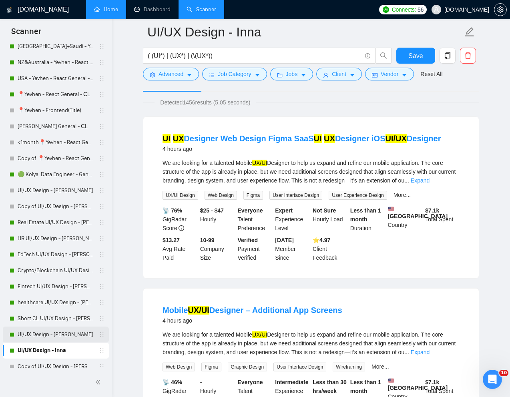
click at [56, 338] on link "UI/UX Design - [PERSON_NAME]" at bounding box center [56, 335] width 76 height 16
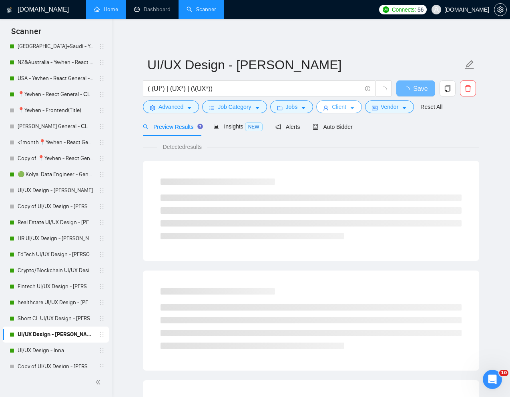
click at [343, 102] on span "Client" at bounding box center [339, 106] width 14 height 9
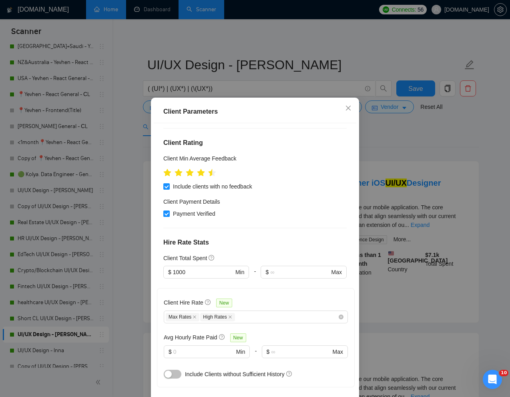
scroll to position [251, 0]
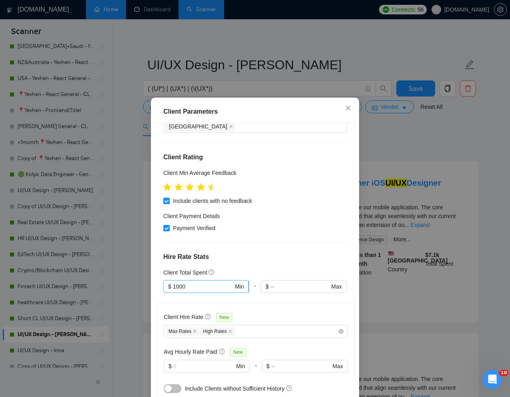
click at [194, 282] on input "1000" at bounding box center [203, 286] width 60 height 9
type input "1"
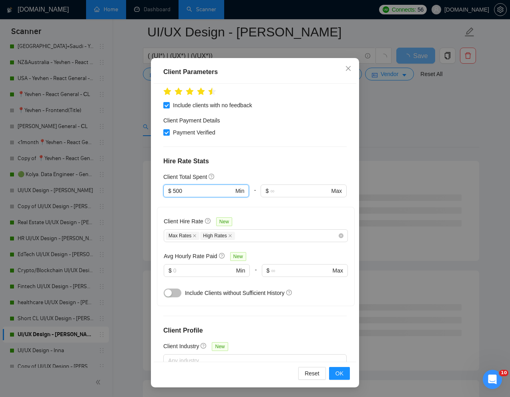
scroll to position [62, 0]
type input "500"
click at [342, 369] on span "OK" at bounding box center [339, 373] width 8 height 9
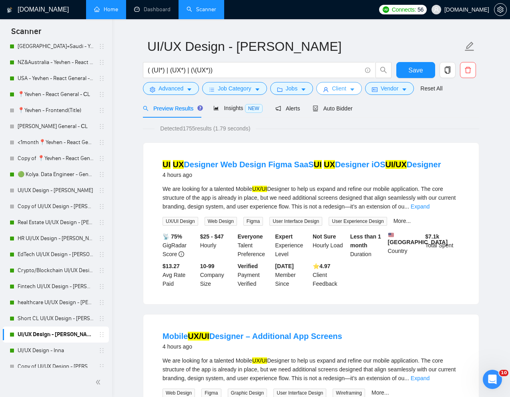
scroll to position [0, 0]
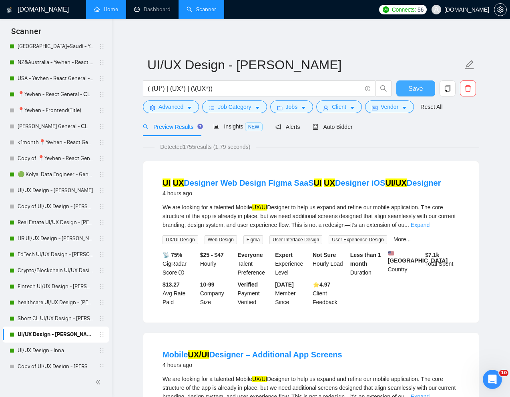
click at [418, 89] on span "Save" at bounding box center [415, 89] width 14 height 10
click at [57, 319] on link "Short CL UI/UX Design - [PERSON_NAME]" at bounding box center [56, 319] width 76 height 16
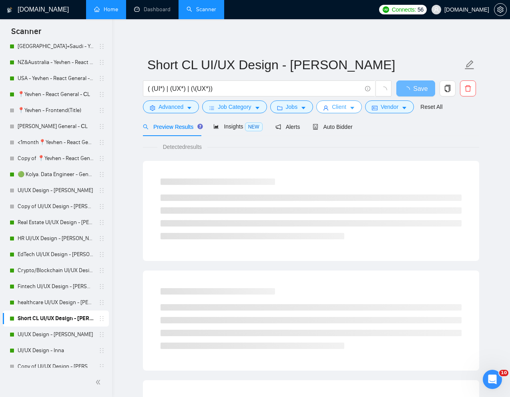
click at [333, 100] on button "Client" at bounding box center [339, 106] width 46 height 13
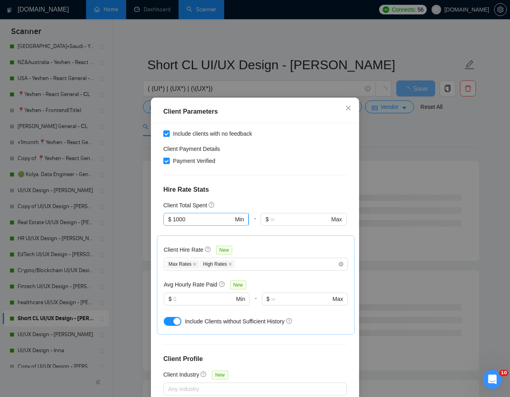
click at [196, 215] on input "1000" at bounding box center [203, 219] width 60 height 9
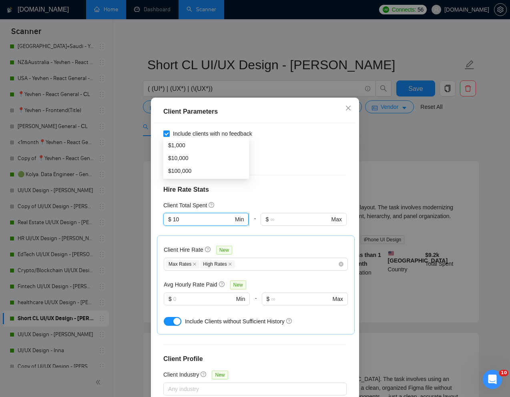
type input "1"
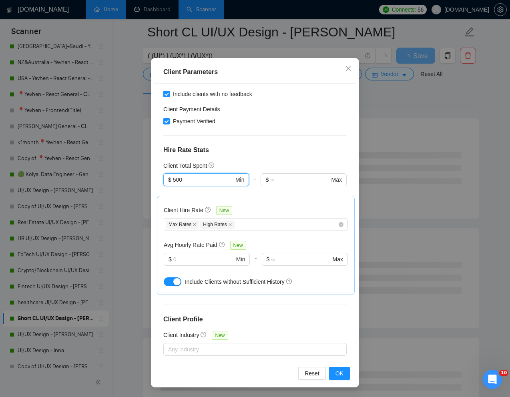
scroll to position [114, 0]
type input "500"
click at [344, 377] on button "OK" at bounding box center [339, 373] width 21 height 13
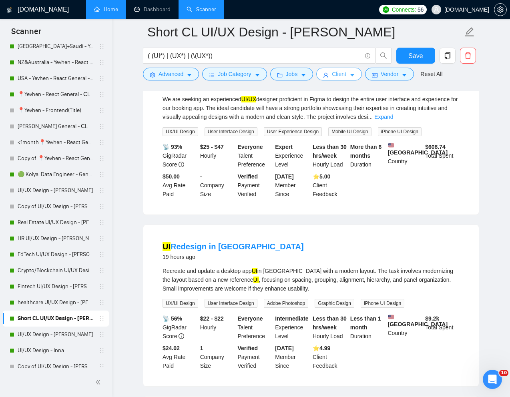
scroll to position [0, 0]
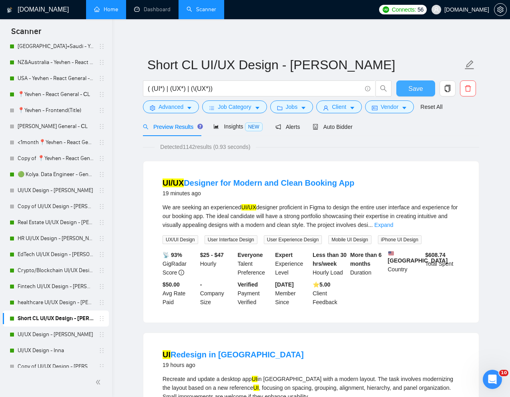
click at [419, 91] on span "Save" at bounding box center [415, 89] width 14 height 10
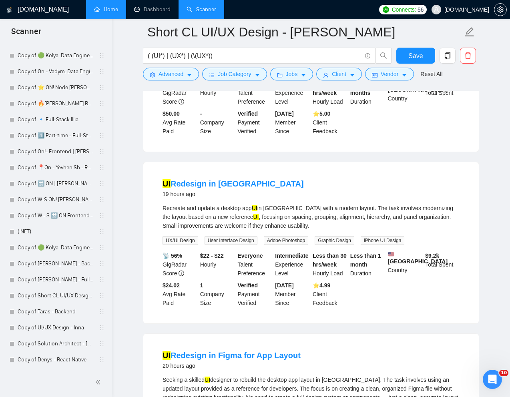
scroll to position [318, 0]
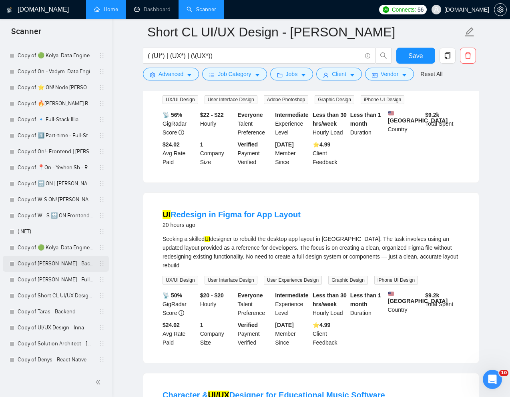
click at [38, 265] on link "Copy of [PERSON_NAME] - Backend" at bounding box center [56, 264] width 76 height 16
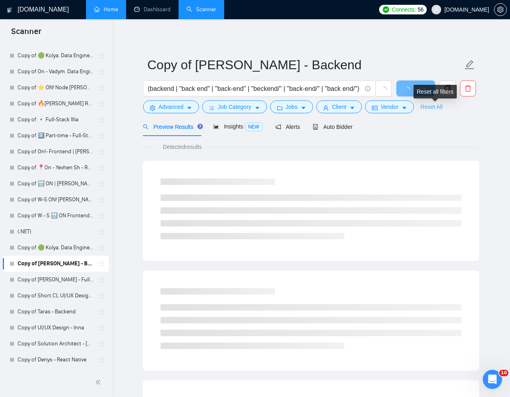
click at [437, 105] on link "Reset All" at bounding box center [431, 106] width 22 height 9
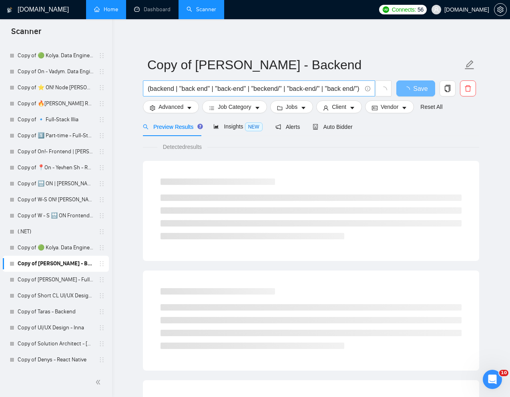
click at [311, 86] on input "(backend | "back end" | "back-end" | "beckend/" | "back-end/" | "back end/") (n…" at bounding box center [255, 89] width 214 height 10
paste input "Senior Database Performance Engineer – PostgreSQL & MongoDB (FinTech / KYC / Sa…"
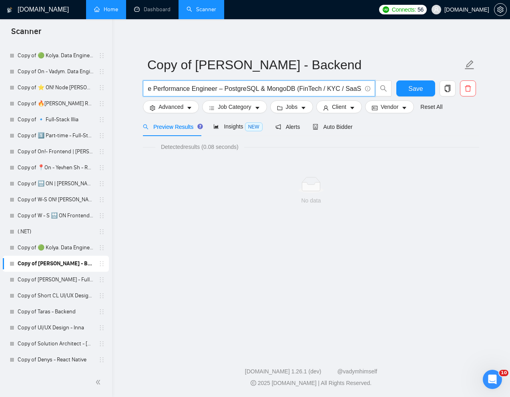
scroll to position [0, 44]
drag, startPoint x: 298, startPoint y: 89, endPoint x: 373, endPoint y: 89, distance: 74.9
click at [373, 89] on span "Senior Database Performance Engineer – PostgreSQL & MongoDB (FinTech / KYC / Sa…" at bounding box center [259, 88] width 232 height 16
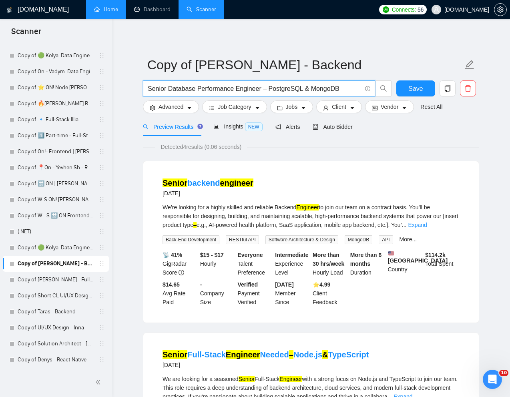
drag, startPoint x: 263, startPoint y: 88, endPoint x: 347, endPoint y: 89, distance: 84.9
click at [347, 89] on input "Senior Database Performance Engineer – PostgreSQL & MongoDB" at bounding box center [255, 89] width 214 height 10
drag, startPoint x: 347, startPoint y: 89, endPoint x: 263, endPoint y: 87, distance: 84.1
click at [263, 88] on input "Senior Database Performance Engineer – PostgreSQL & MongoDB" at bounding box center [255, 89] width 214 height 10
type input "Senior Database Performance Engineer"
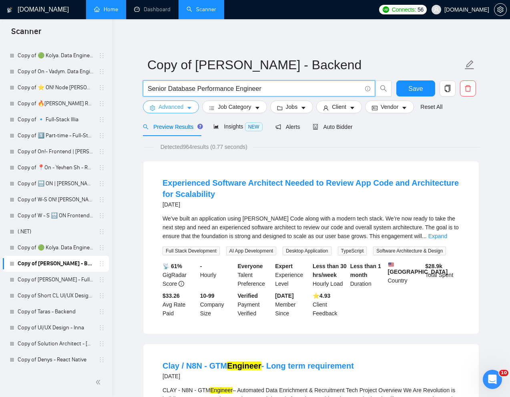
click at [176, 100] on button "Advanced" at bounding box center [171, 106] width 56 height 13
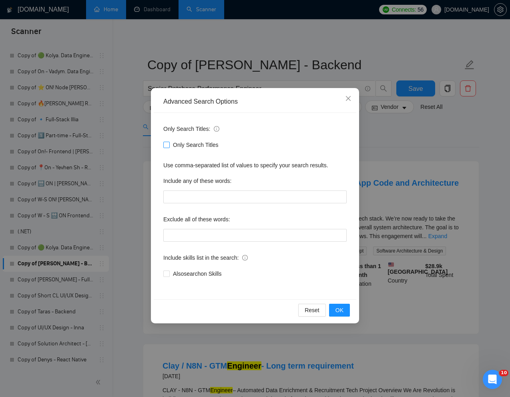
click at [167, 147] on span at bounding box center [166, 145] width 6 height 6
click at [167, 147] on input "Only Search Titles" at bounding box center [166, 145] width 6 height 6
click at [331, 308] on button "OK" at bounding box center [339, 310] width 21 height 13
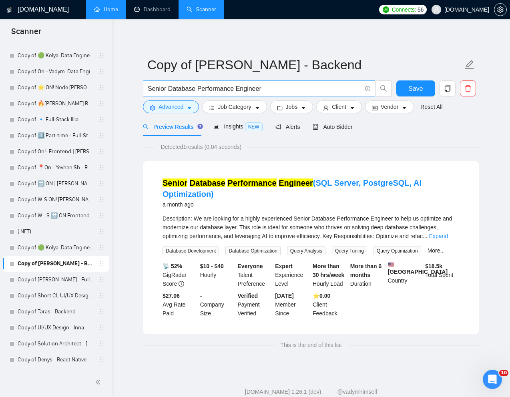
click at [241, 88] on input "Senior Database Performance Engineer" at bounding box center [255, 89] width 214 height 10
click at [175, 108] on span "Advanced" at bounding box center [171, 106] width 25 height 9
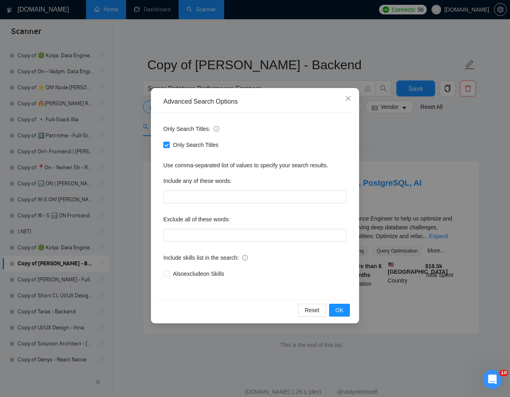
click at [166, 144] on input "Only Search Titles" at bounding box center [166, 145] width 6 height 6
checkbox input "false"
click at [348, 100] on icon "close" at bounding box center [348, 98] width 6 height 6
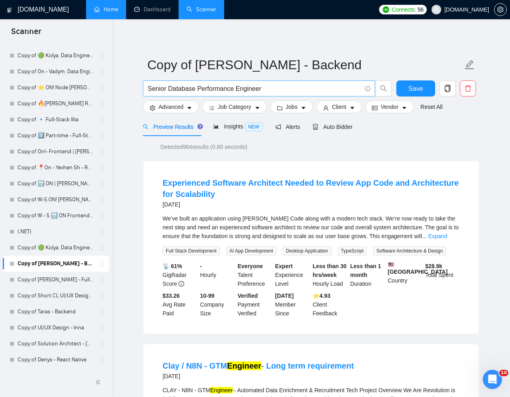
click at [184, 87] on input "Senior Database Performance Engineer" at bounding box center [255, 89] width 214 height 10
paste input "– PostgreSQL & MongoDB (FinTech / KYC / SaaS)"
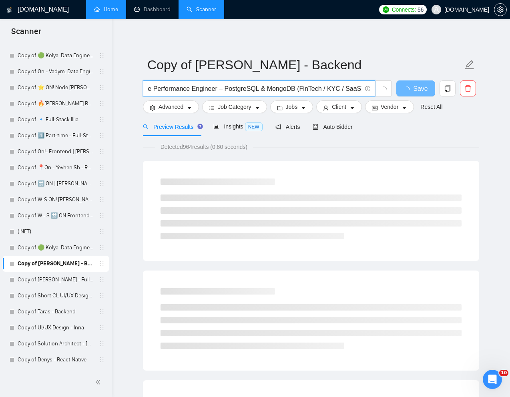
click at [302, 90] on input "Senior Database Performance Engineer – PostgreSQL & MongoDB (FinTech / KYC / Sa…" at bounding box center [255, 89] width 214 height 10
click at [300, 90] on input "Senior Database Performance Engineer – PostgreSQL & MongoDB (FinTech / KYC / Sa…" at bounding box center [255, 89] width 214 height 10
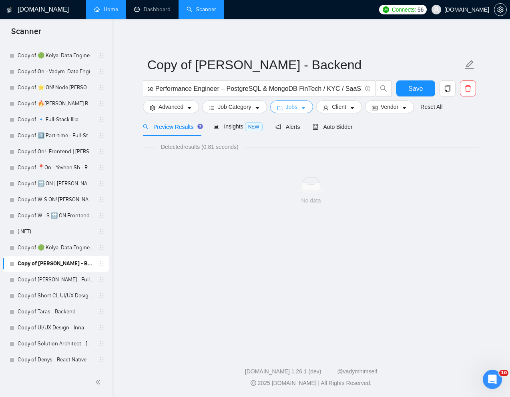
scroll to position [0, 0]
click at [298, 107] on span "Jobs" at bounding box center [292, 106] width 12 height 9
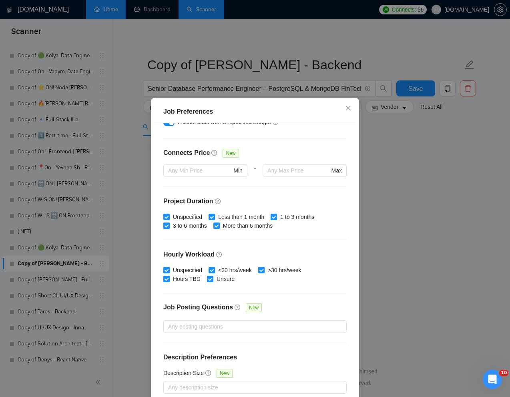
scroll to position [173, 0]
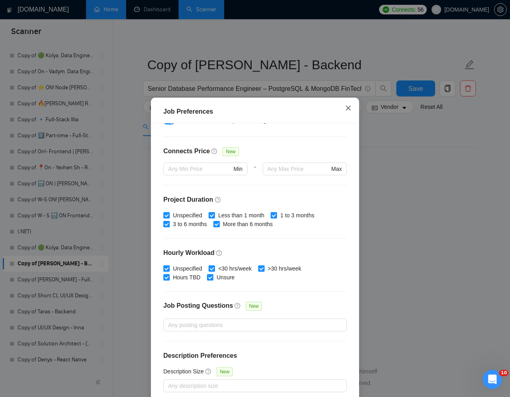
click at [348, 105] on icon "close" at bounding box center [348, 108] width 6 height 6
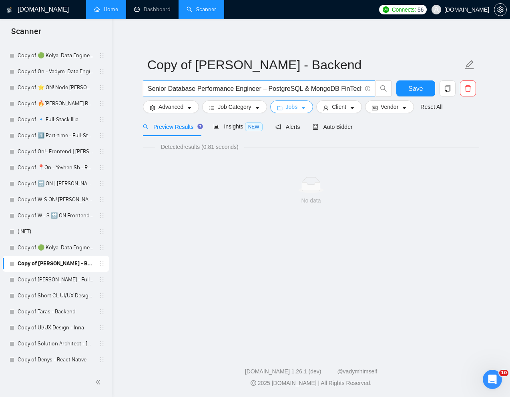
scroll to position [0, 42]
click at [361, 89] on input "Senior Database Performance Engineer – PostgreSQL & MongoDB FinTech / KYC / Saa…" at bounding box center [255, 89] width 214 height 10
type input "Senior Database Performance Engineer – PostgreSQL & MongoDB FinTech / KYC / SaaS"
click at [416, 138] on div "Detected results (0.81 seconds) No data" at bounding box center [311, 180] width 336 height 88
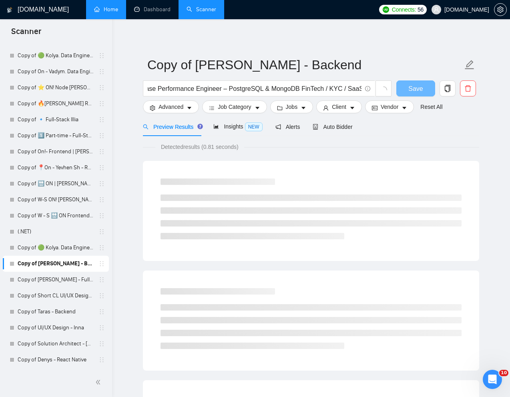
scroll to position [0, 0]
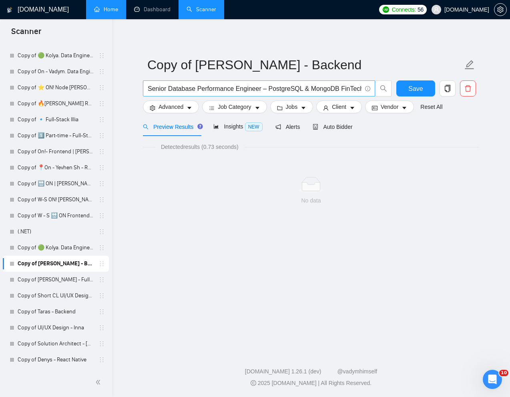
click at [239, 88] on input "Senior Database Performance Engineer – PostgreSQL & MongoDB FinTech / KYC / SaaS" at bounding box center [255, 89] width 214 height 10
click at [38, 309] on link "Copy of Taras - Backend" at bounding box center [56, 312] width 76 height 16
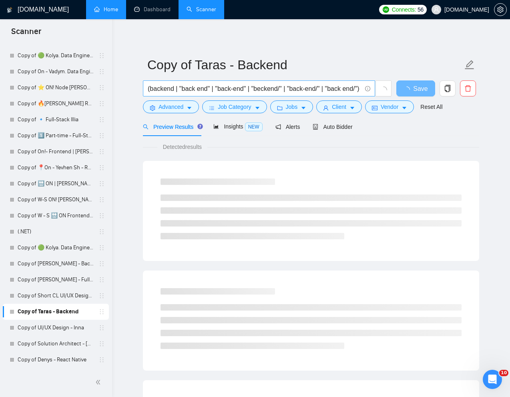
click at [267, 92] on input "(backend | "back end" | "back-end" | "beckend/" | "back-end/" | "back end/") (n…" at bounding box center [255, 89] width 214 height 10
paste input "Senior Database Performance Engineer – PostgreSQL & MongoDB FinTech / KYC / SaaS"
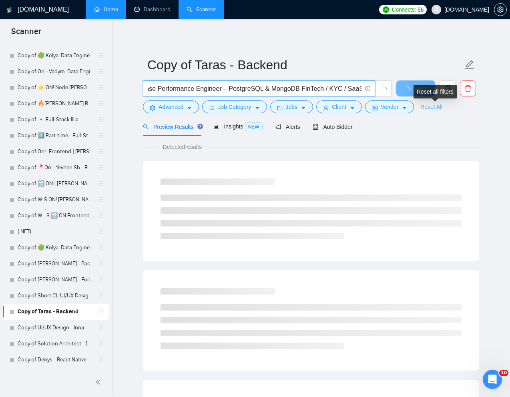
click at [437, 108] on link "Reset All" at bounding box center [431, 106] width 22 height 9
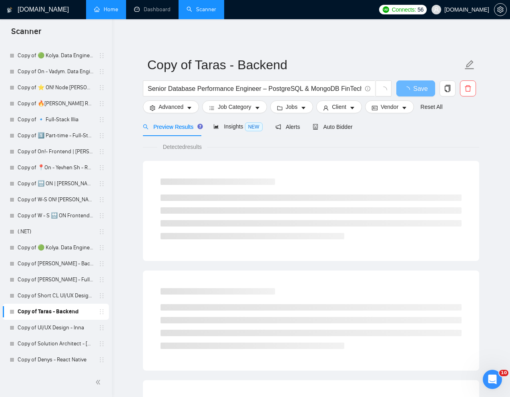
click at [453, 125] on div "Preview Results Insights NEW Alerts Auto Bidder" at bounding box center [311, 126] width 336 height 19
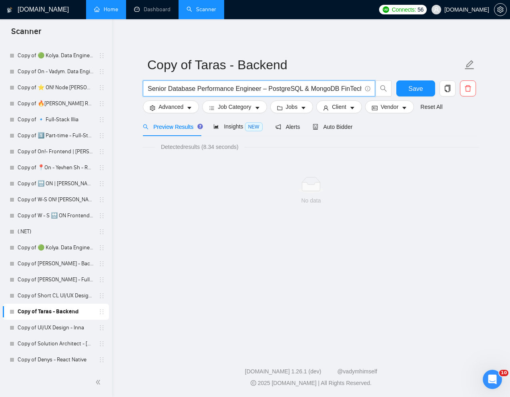
scroll to position [0, 40]
drag, startPoint x: 261, startPoint y: 88, endPoint x: 376, endPoint y: 90, distance: 114.9
click at [376, 90] on span "Senior Database Performance Engineer – PostgreSQL & MongoDB FinTech / KYC / SaaS" at bounding box center [267, 88] width 249 height 16
type input "Senior Database Performance Engineer"
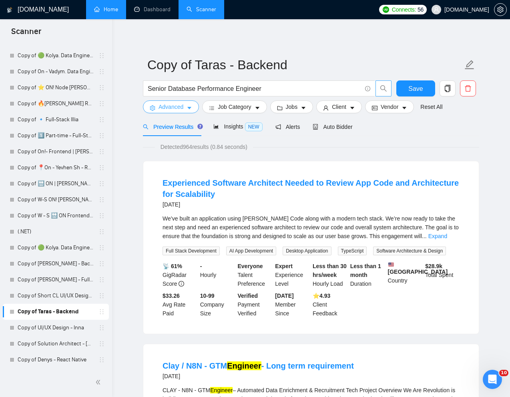
click at [185, 108] on button "Advanced" at bounding box center [171, 106] width 56 height 13
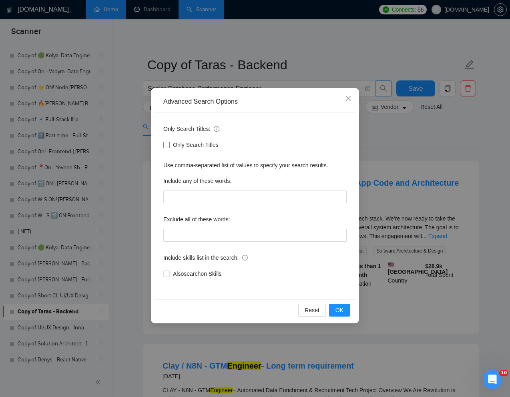
click at [169, 144] on input "Only Search Titles" at bounding box center [166, 145] width 6 height 6
checkbox input "true"
click at [395, 151] on div "Advanced Search Options Only Search Titles: Only Search Titles Use comma-separa…" at bounding box center [255, 198] width 510 height 397
